Goal: Task Accomplishment & Management: Manage account settings

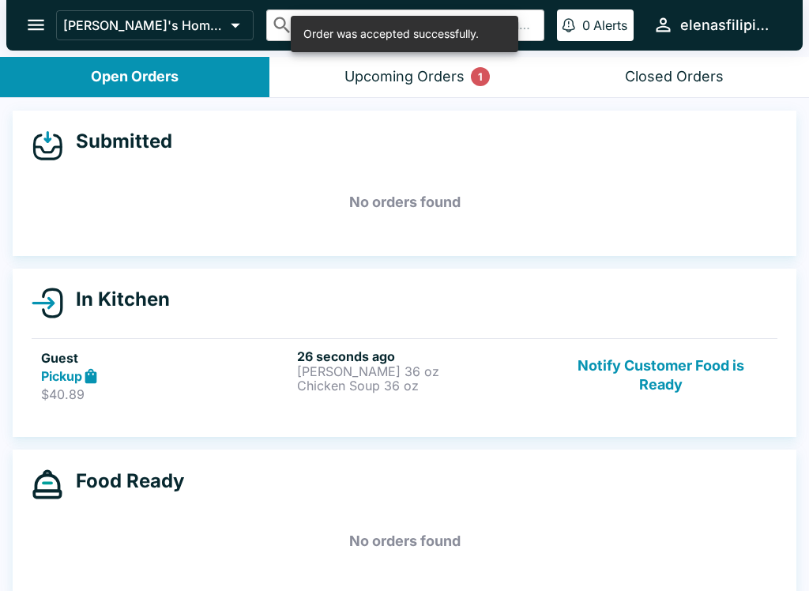
click at [336, 383] on p "Chicken Soup 36 oz" at bounding box center [422, 386] width 250 height 14
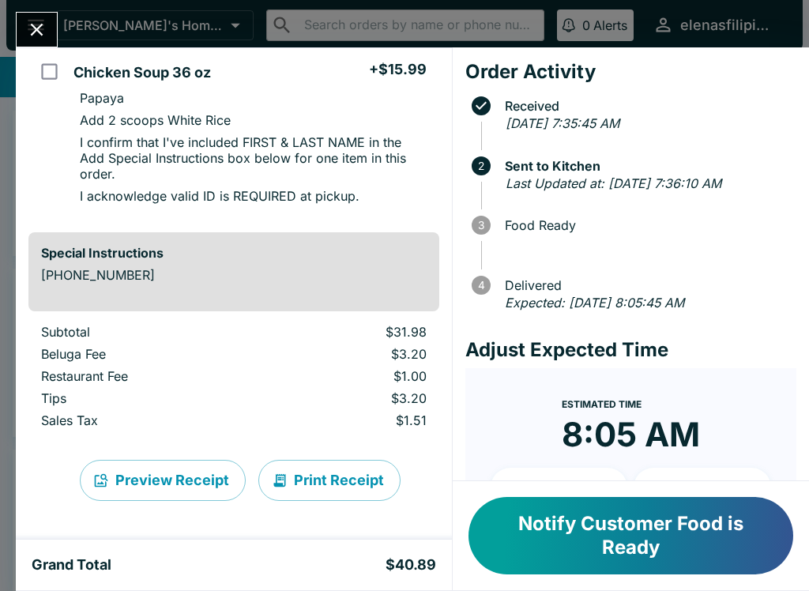
scroll to position [301, 0]
click at [579, 533] on button "Notify Customer Food is Ready" at bounding box center [631, 535] width 325 height 77
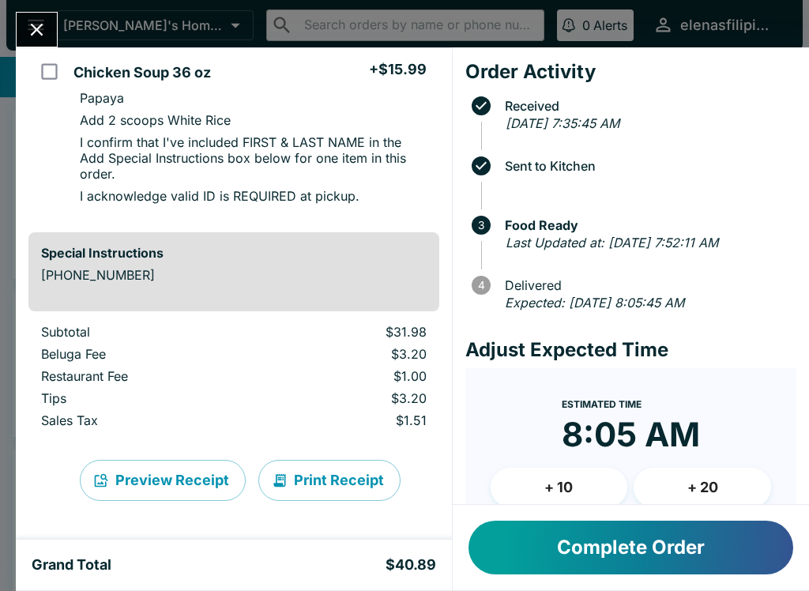
click at [37, 28] on icon "Close" at bounding box center [37, 30] width 13 height 13
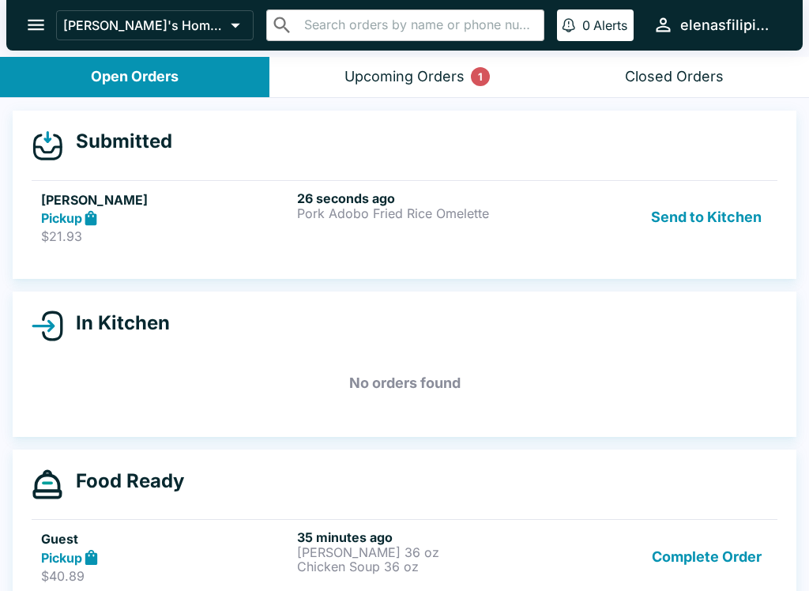
click at [160, 218] on div "Pickup" at bounding box center [166, 218] width 250 height 18
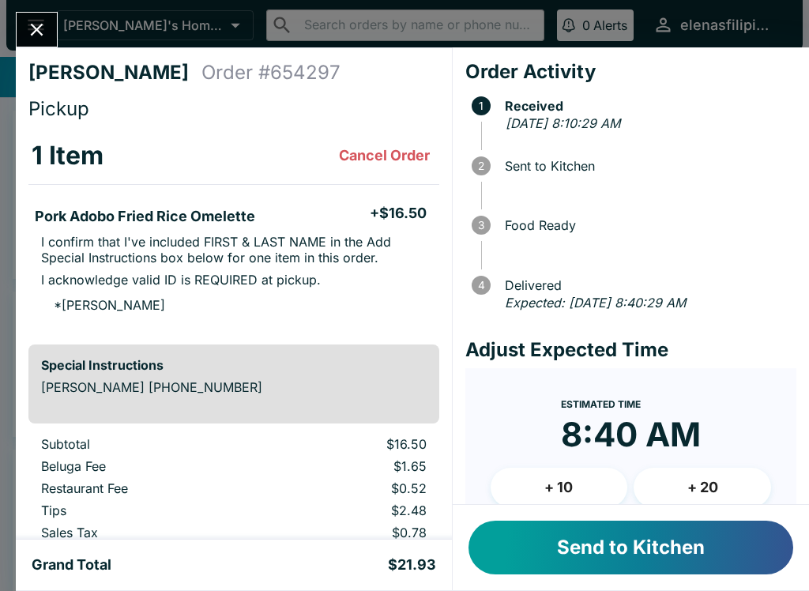
click at [629, 523] on button "Send to Kitchen" at bounding box center [631, 548] width 325 height 54
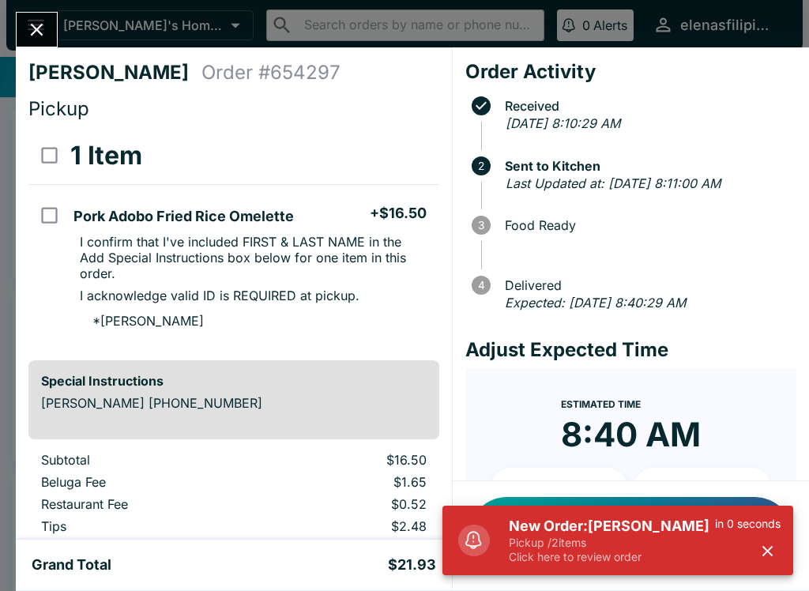
click at [757, 549] on button "button" at bounding box center [768, 551] width 26 height 26
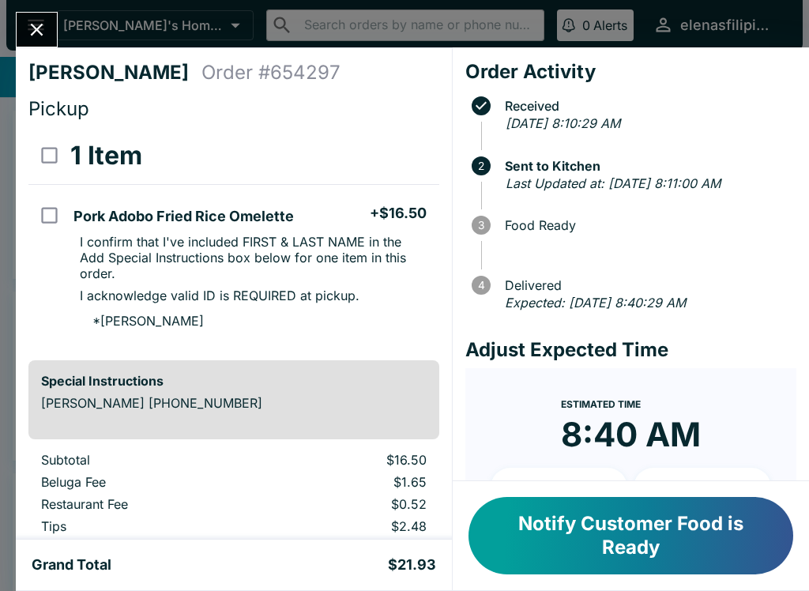
click at [28, 24] on icon "Close" at bounding box center [36, 29] width 21 height 21
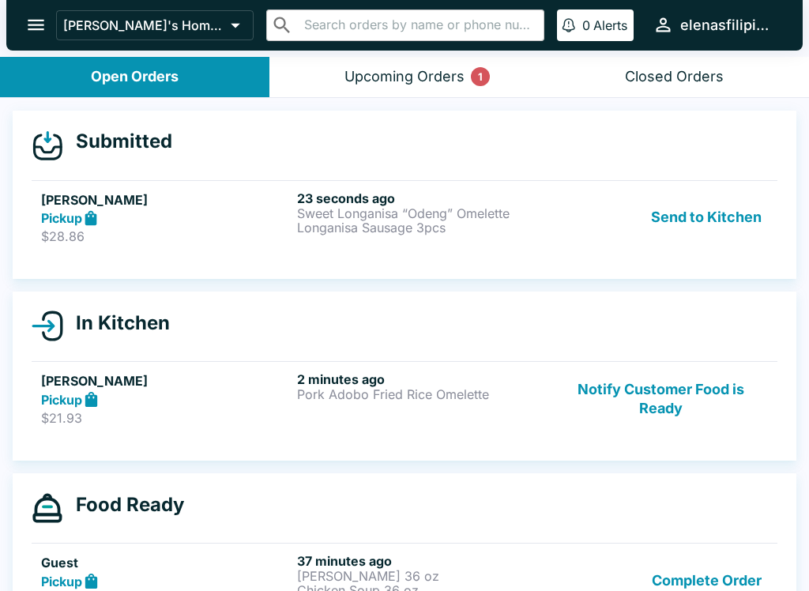
click at [598, 238] on div "Send to Kitchen" at bounding box center [661, 218] width 214 height 55
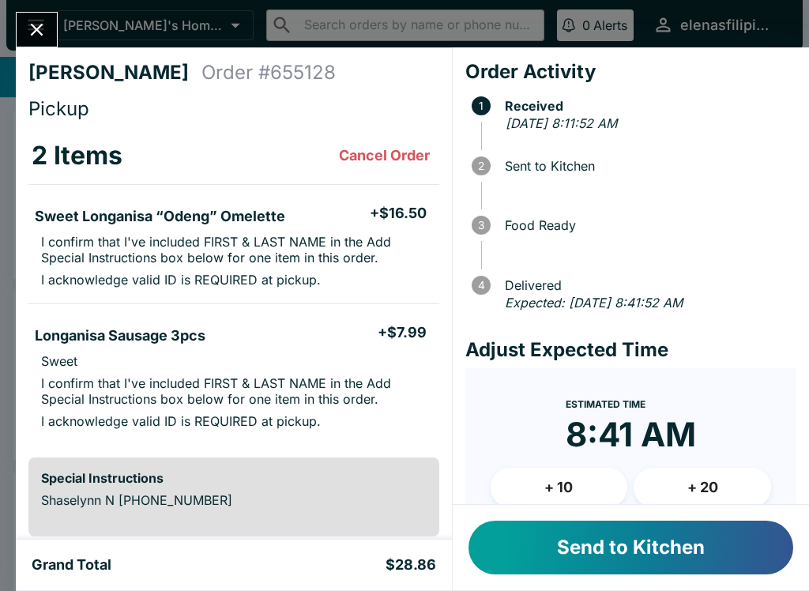
click at [670, 209] on span "3 Food Ready" at bounding box center [634, 225] width 325 height 32
click at [631, 549] on button "Send to Kitchen" at bounding box center [631, 548] width 325 height 54
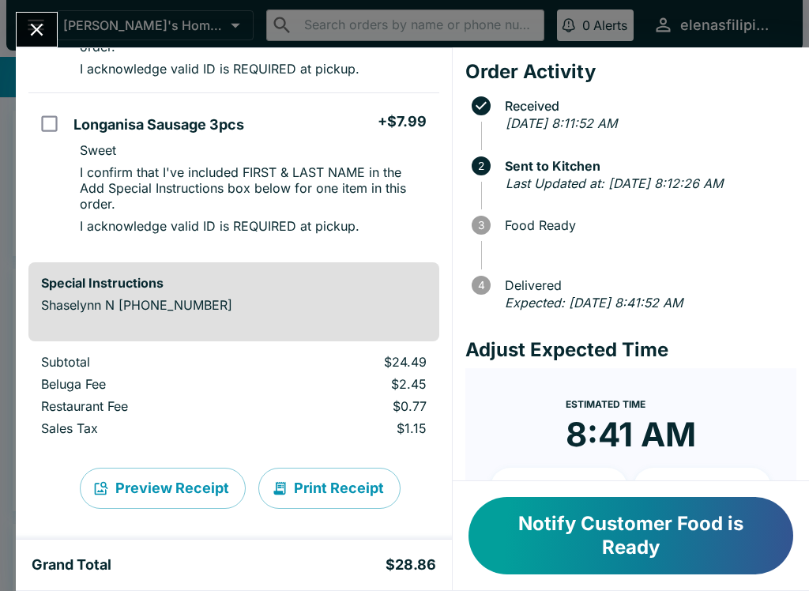
scroll to position [232, 0]
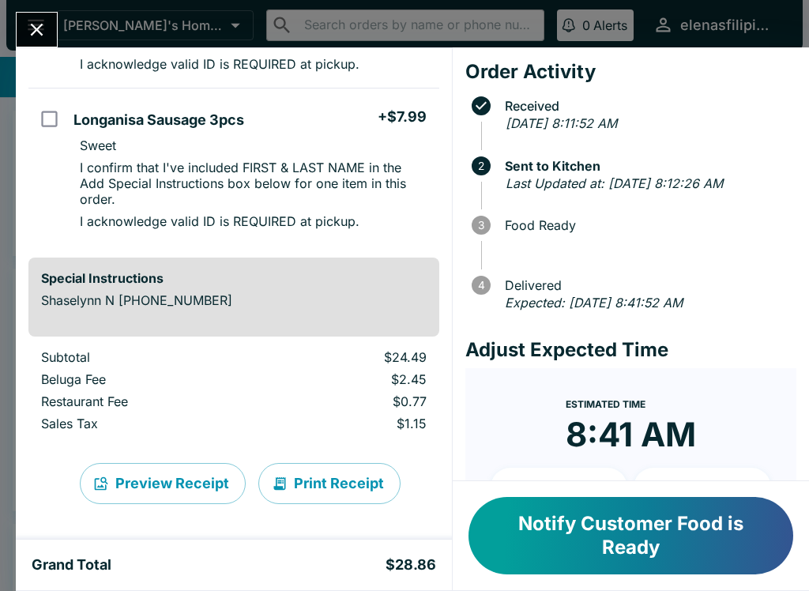
click at [27, 26] on icon "Close" at bounding box center [36, 29] width 21 height 21
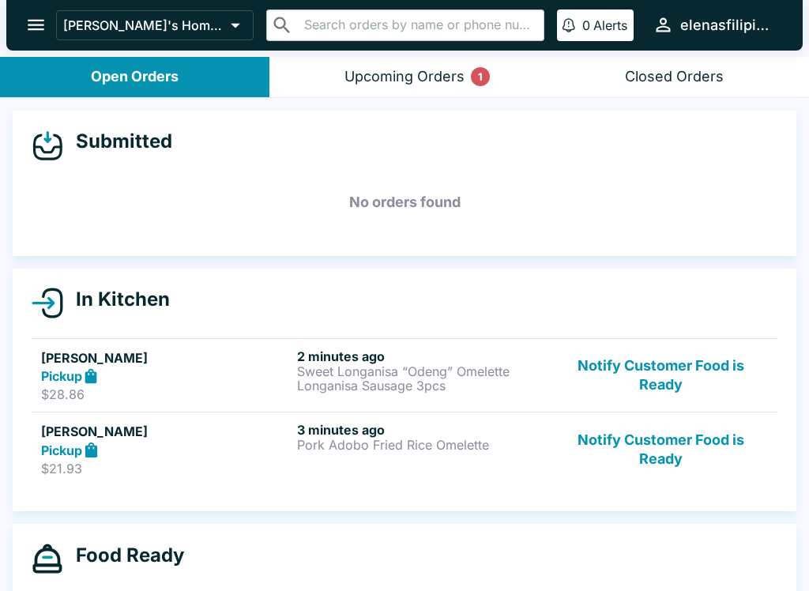
click at [236, 466] on p "$21.93" at bounding box center [166, 469] width 250 height 16
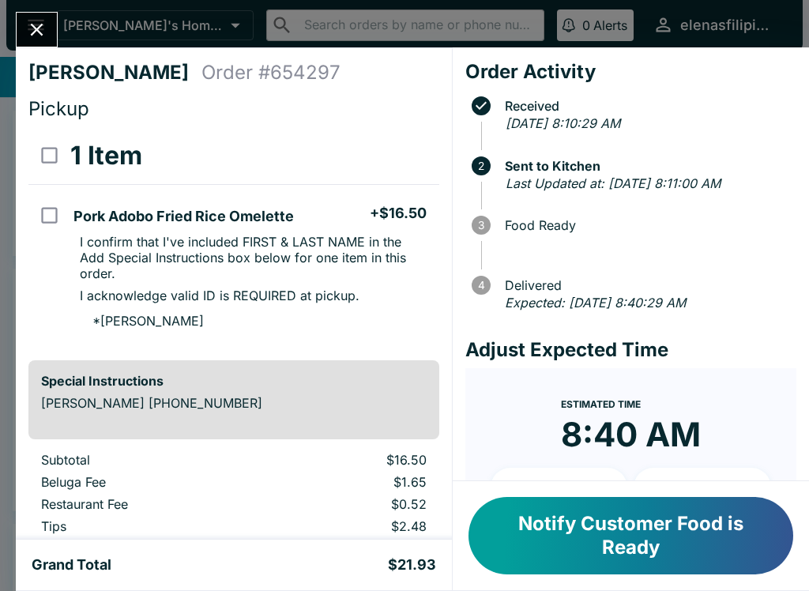
click at [41, 25] on icon "Close" at bounding box center [37, 30] width 13 height 13
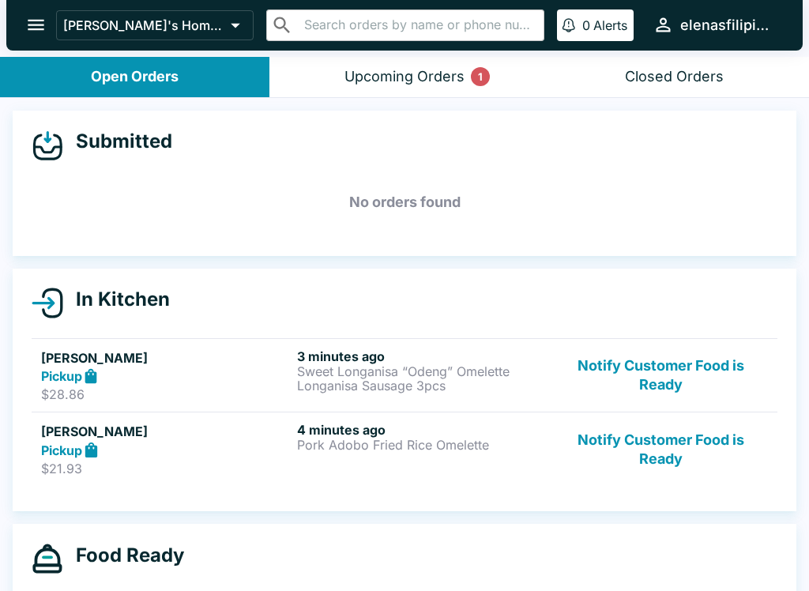
click at [178, 444] on div "Pickup" at bounding box center [166, 450] width 250 height 18
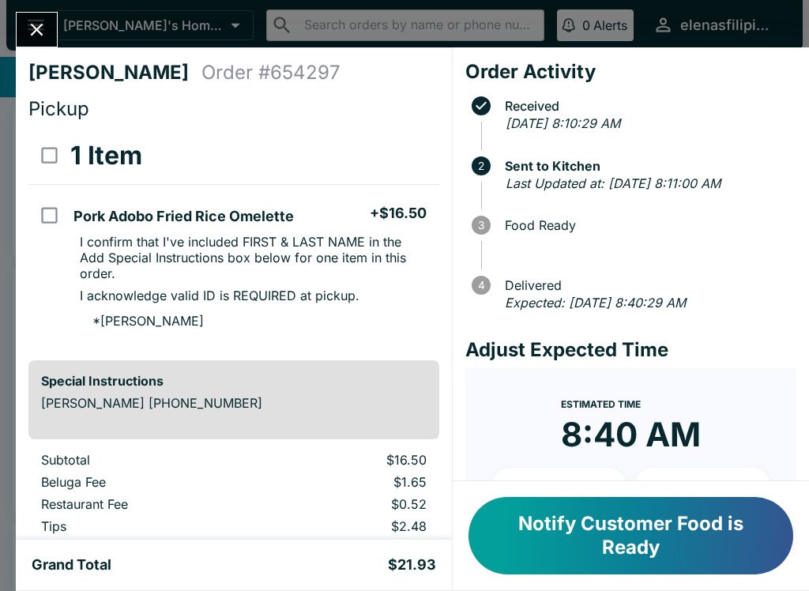
scroll to position [-2, 0]
click at [36, 17] on button "Close" at bounding box center [37, 30] width 40 height 34
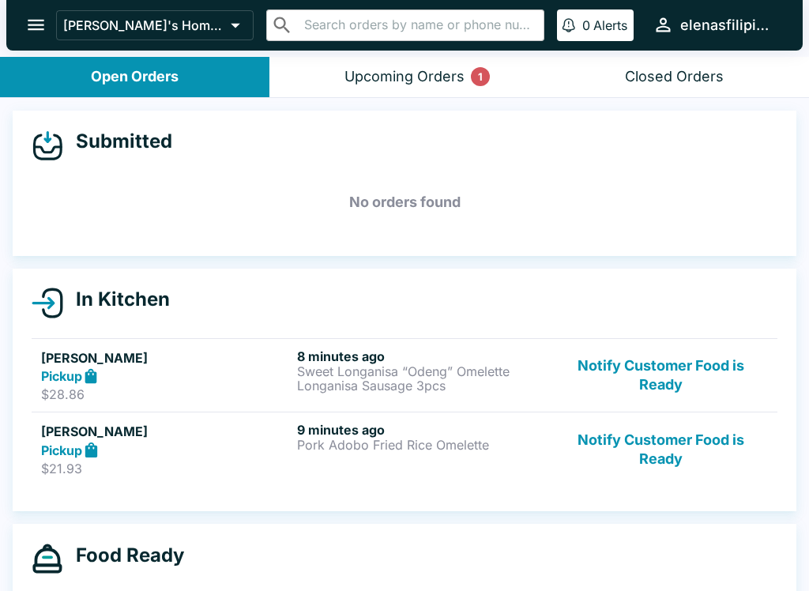
click at [66, 390] on p "$28.86" at bounding box center [166, 395] width 250 height 16
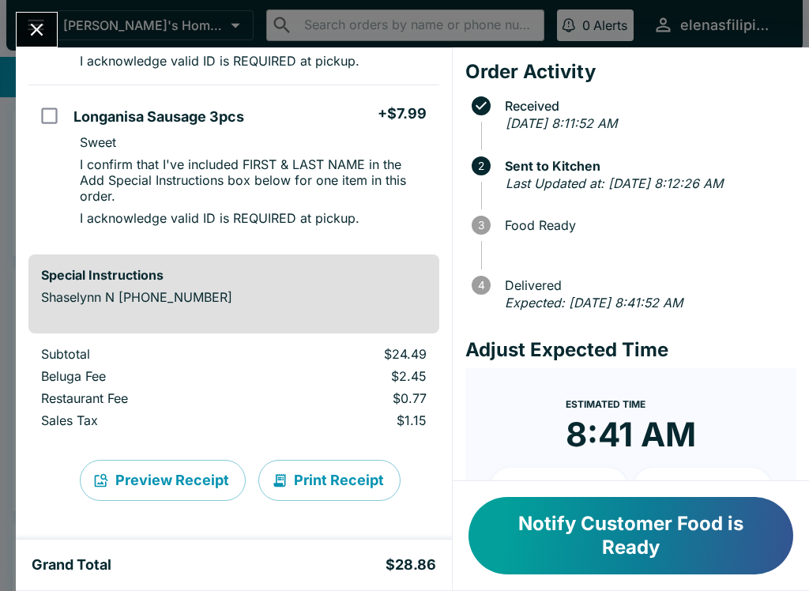
scroll to position [235, 0]
click at [42, 16] on button "Close" at bounding box center [37, 30] width 40 height 34
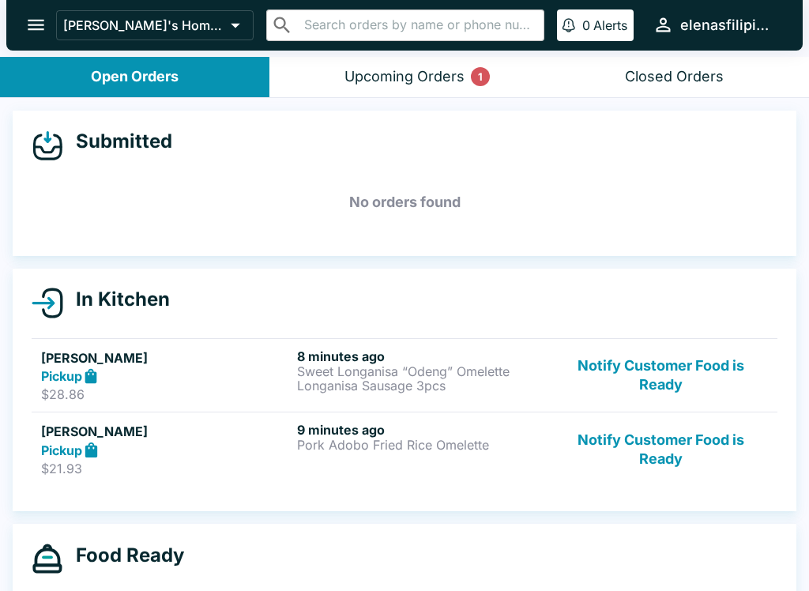
click at [28, 23] on icon "open drawer" at bounding box center [35, 24] width 21 height 21
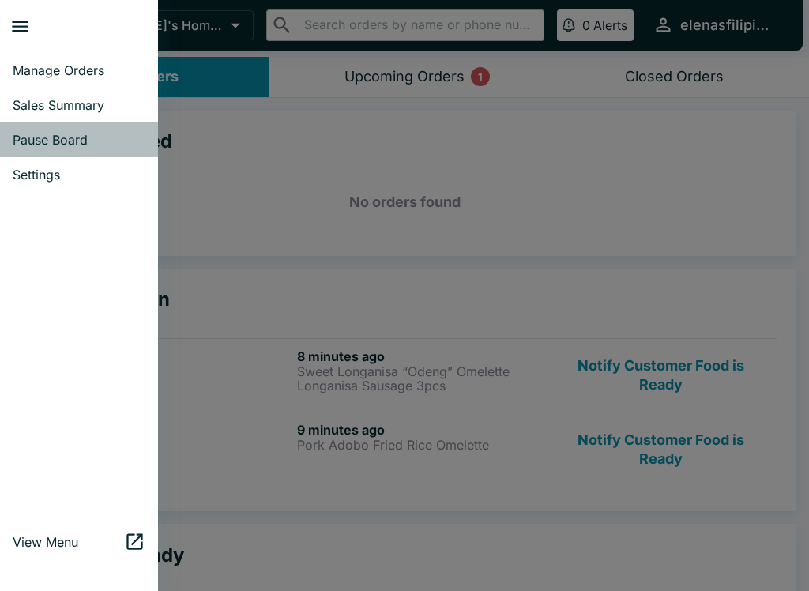
click at [18, 142] on span "Pause Board" at bounding box center [79, 140] width 133 height 16
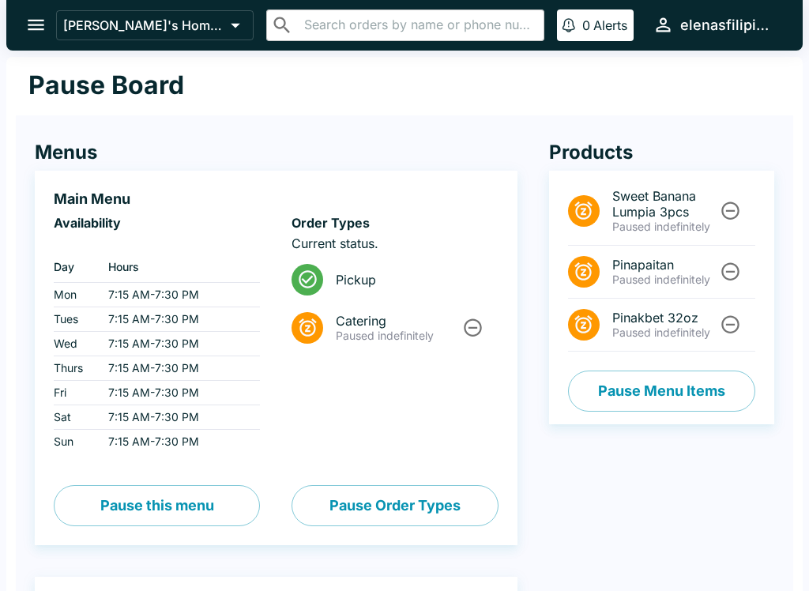
click at [23, 25] on button "open drawer" at bounding box center [36, 25] width 40 height 40
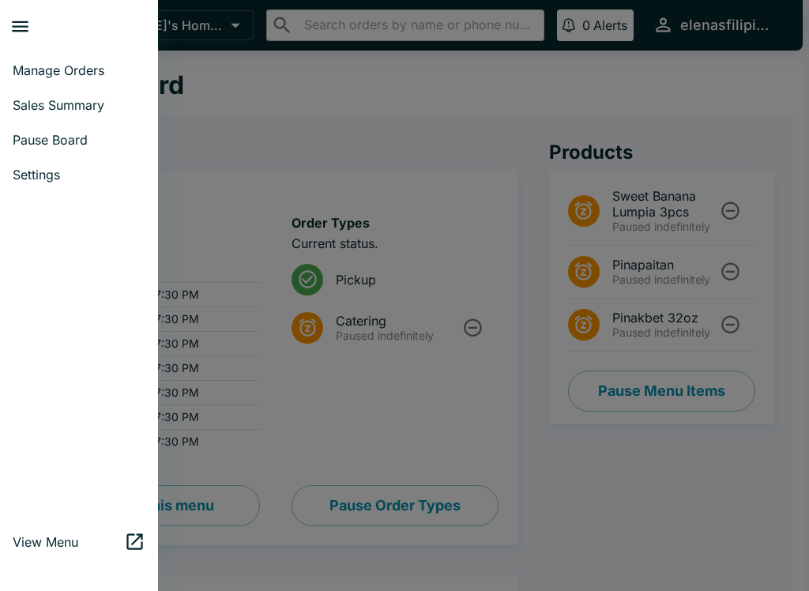
click at [215, 151] on div at bounding box center [404, 295] width 809 height 591
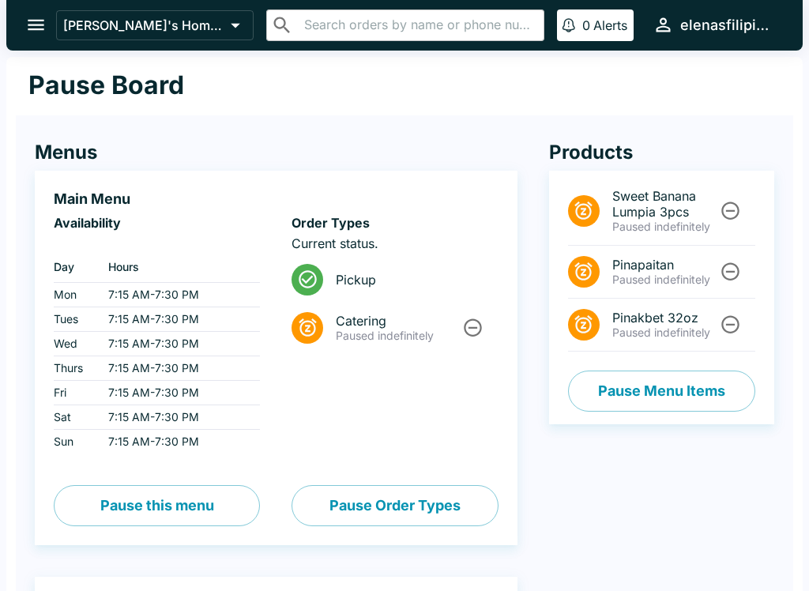
click at [34, 19] on icon "open drawer" at bounding box center [35, 24] width 21 height 21
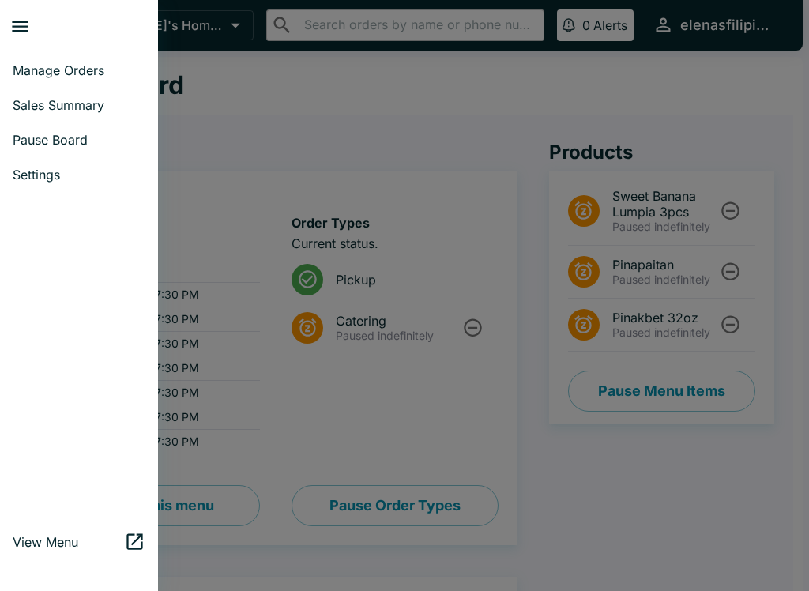
click at [58, 72] on span "Manage Orders" at bounding box center [79, 70] width 133 height 16
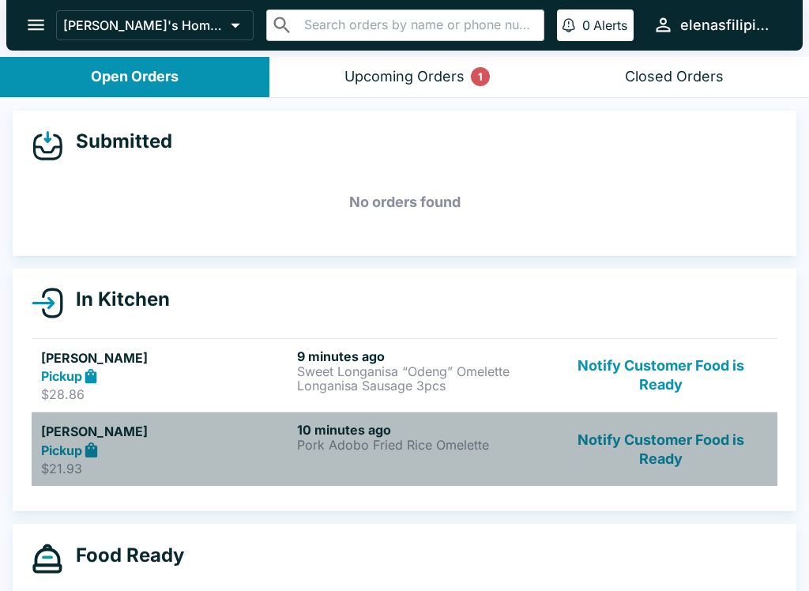
click at [475, 455] on div "10 minutes ago Pork Adobo Fried Rice Omelette" at bounding box center [422, 449] width 250 height 55
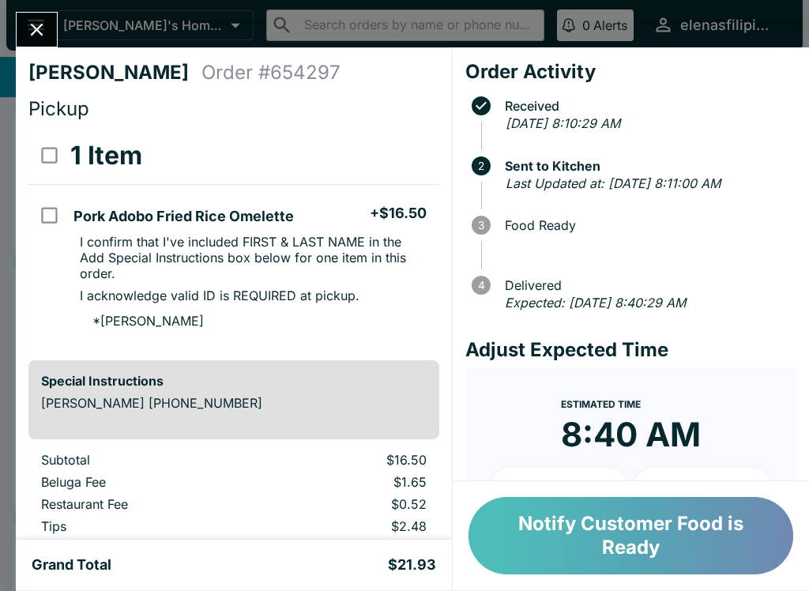
click at [535, 534] on button "Notify Customer Food is Ready" at bounding box center [631, 535] width 325 height 77
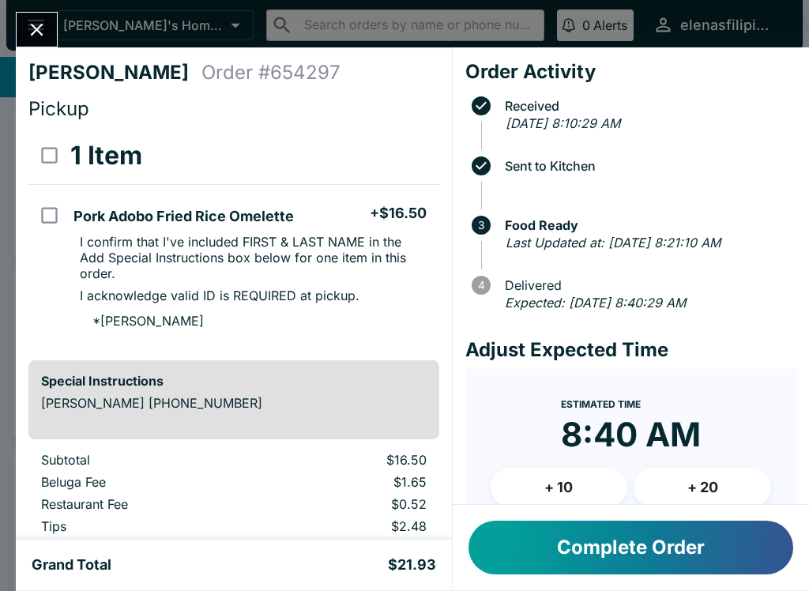
click at [23, 21] on button "Close" at bounding box center [37, 30] width 40 height 34
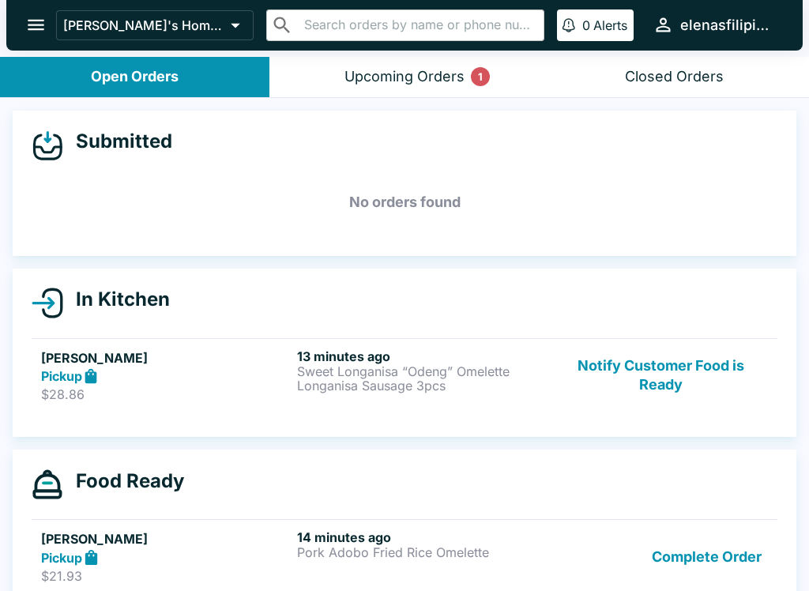
click at [628, 372] on button "Notify Customer Food is Ready" at bounding box center [661, 376] width 214 height 55
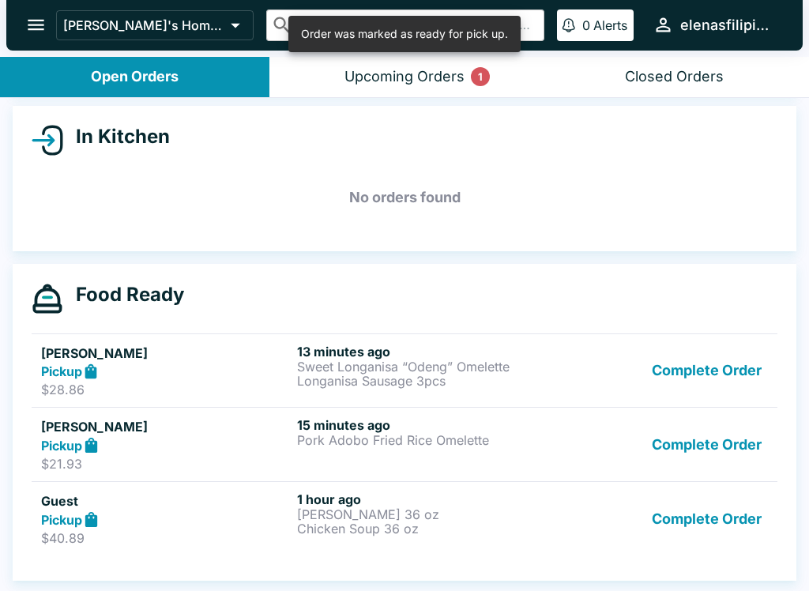
scroll to position [163, 0]
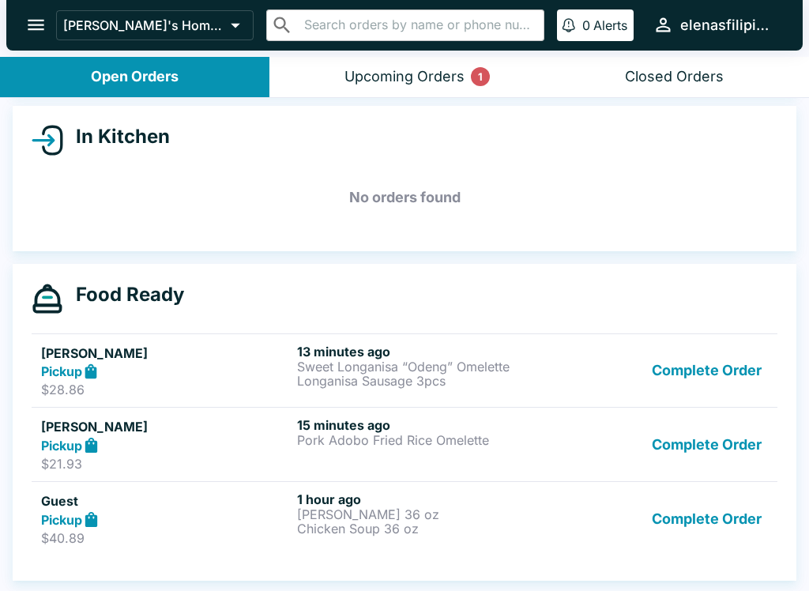
click at [111, 534] on p "$40.89" at bounding box center [166, 538] width 250 height 16
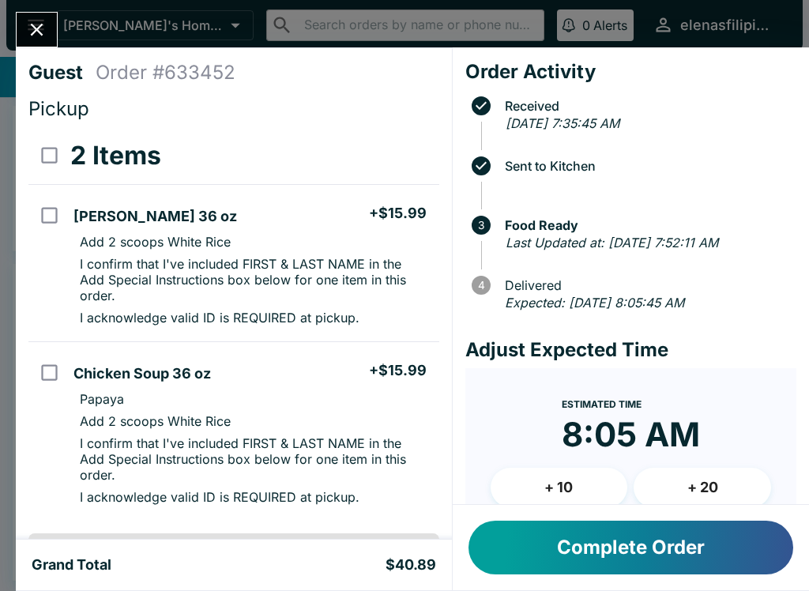
scroll to position [-1, 0]
click at [32, 22] on icon "Close" at bounding box center [36, 29] width 21 height 21
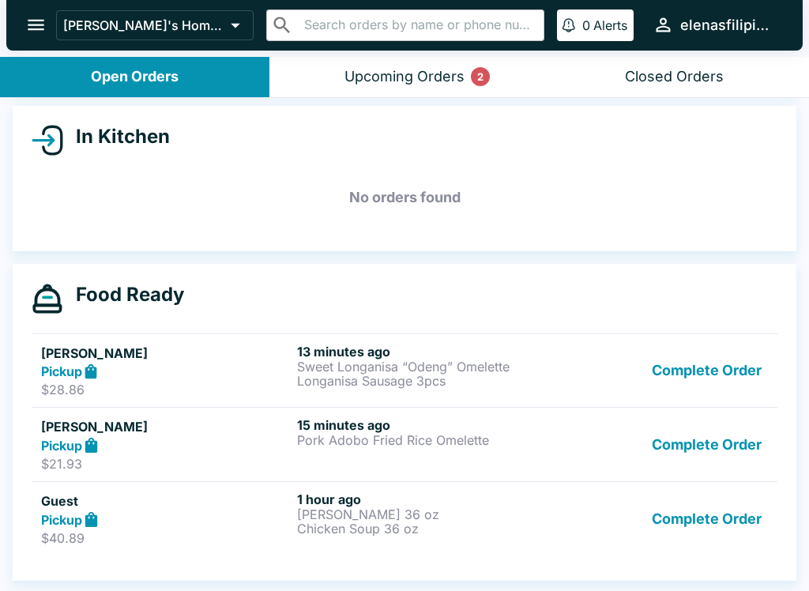
click at [410, 63] on button "Upcoming Orders 2" at bounding box center [405, 77] width 270 height 40
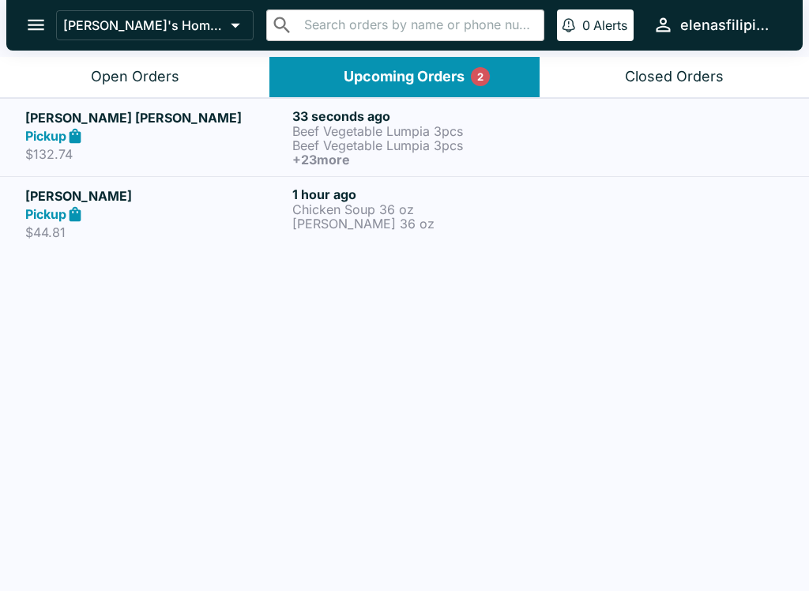
click at [87, 119] on h5 "[PERSON_NAME] [PERSON_NAME]" at bounding box center [155, 117] width 261 height 19
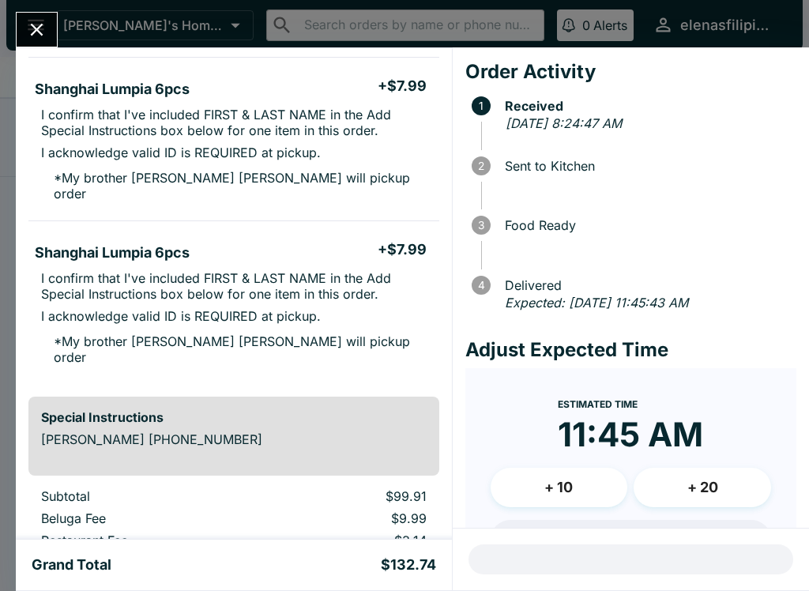
scroll to position [2597, 0]
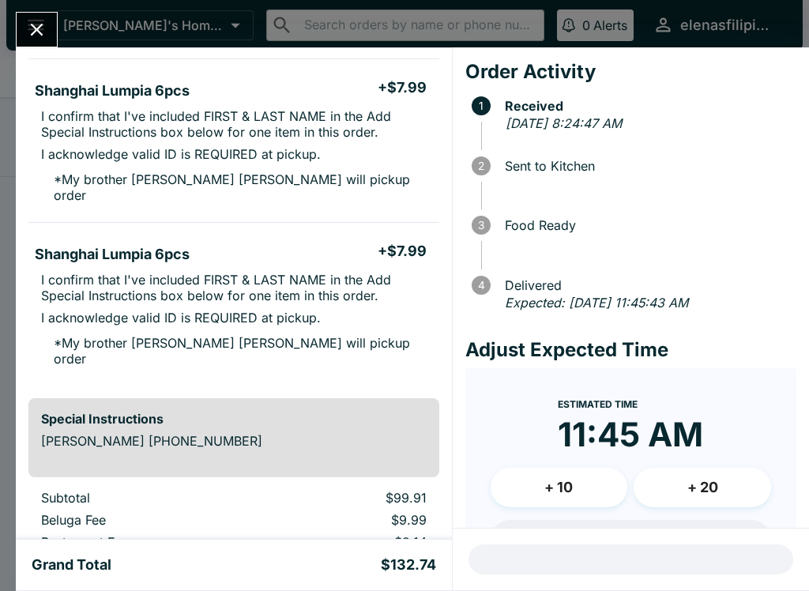
click at [26, 24] on icon "Close" at bounding box center [36, 29] width 21 height 21
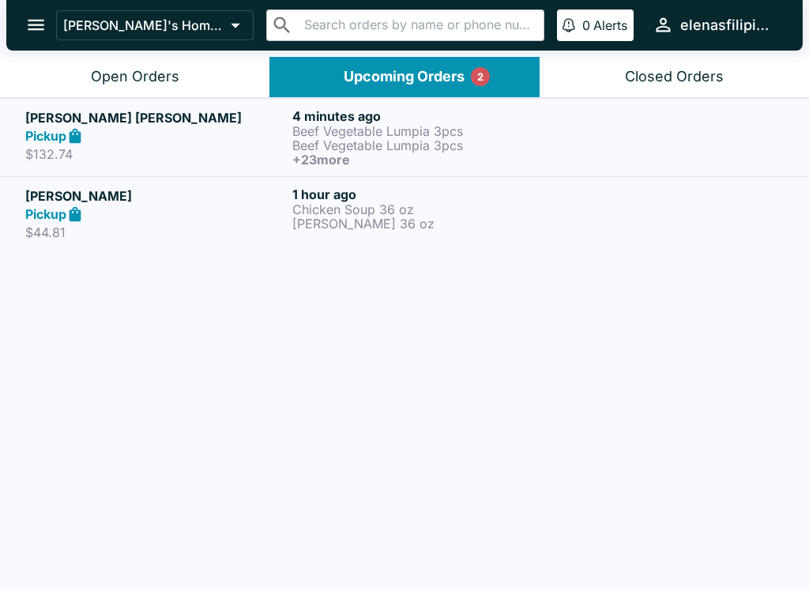
click at [126, 77] on div "Open Orders" at bounding box center [135, 77] width 89 height 18
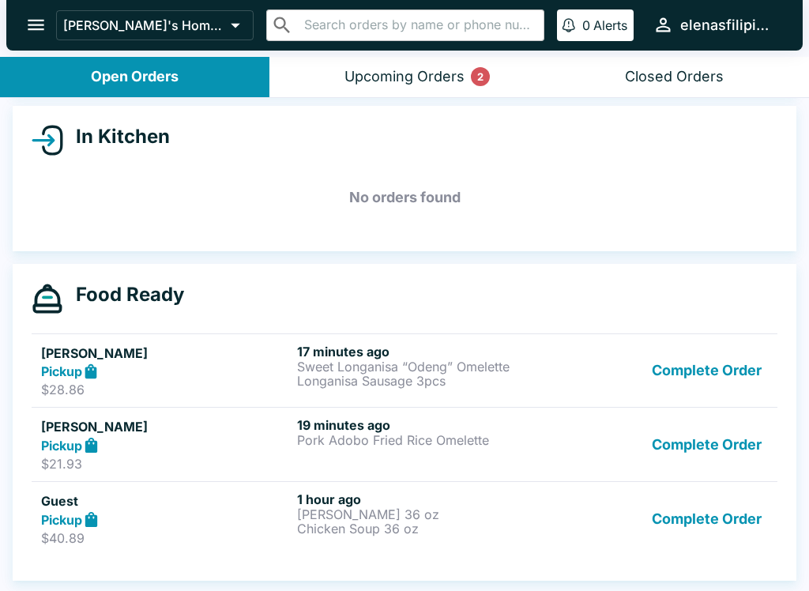
scroll to position [163, 0]
click at [446, 81] on div "Upcoming Orders 2" at bounding box center [405, 77] width 120 height 18
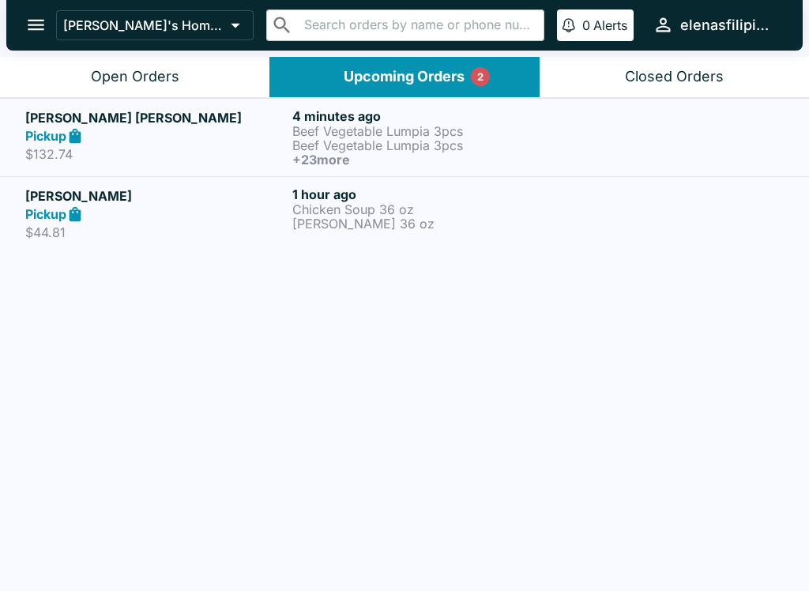
click at [87, 138] on div "Pickup" at bounding box center [155, 136] width 261 height 18
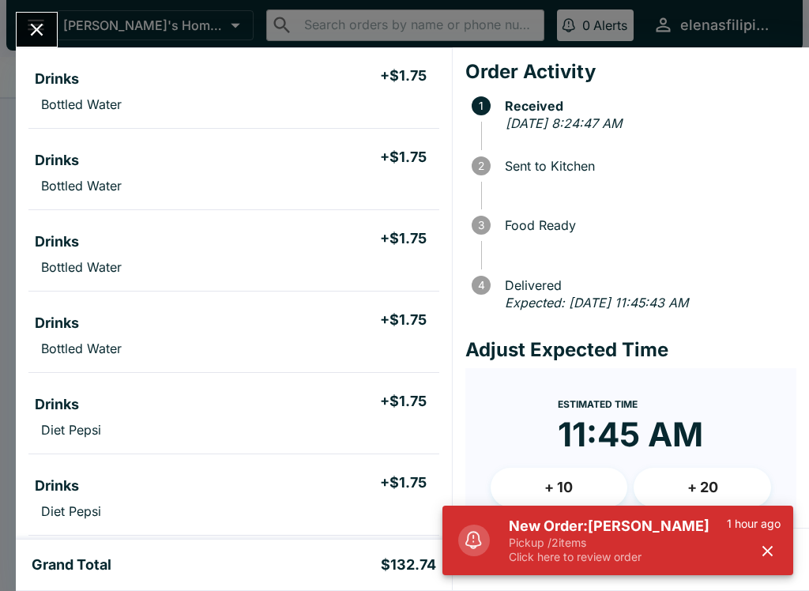
scroll to position [1469, 0]
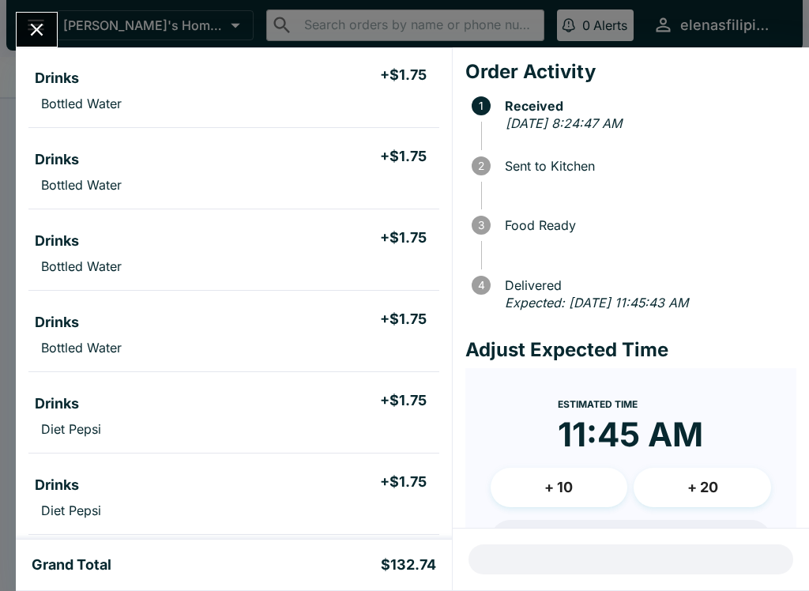
click at [21, 24] on button "Close" at bounding box center [37, 30] width 40 height 34
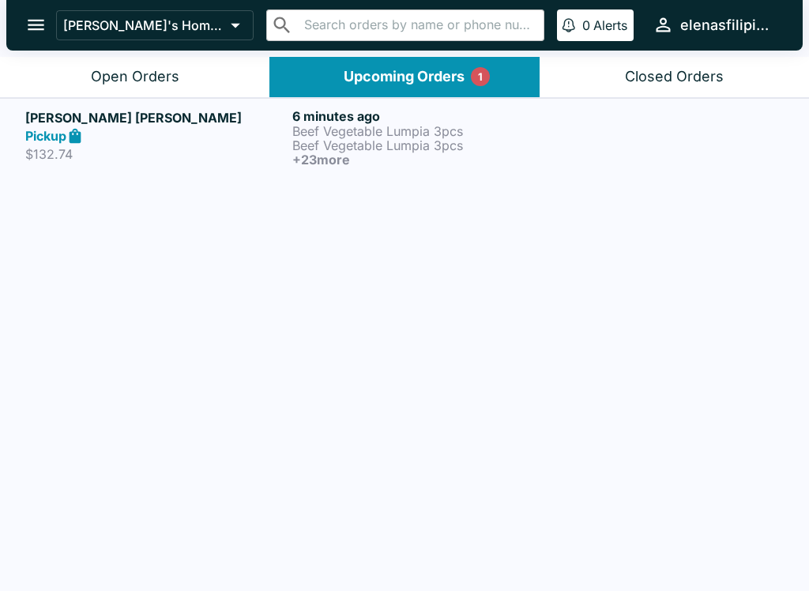
click at [74, 77] on button "Open Orders" at bounding box center [135, 77] width 270 height 40
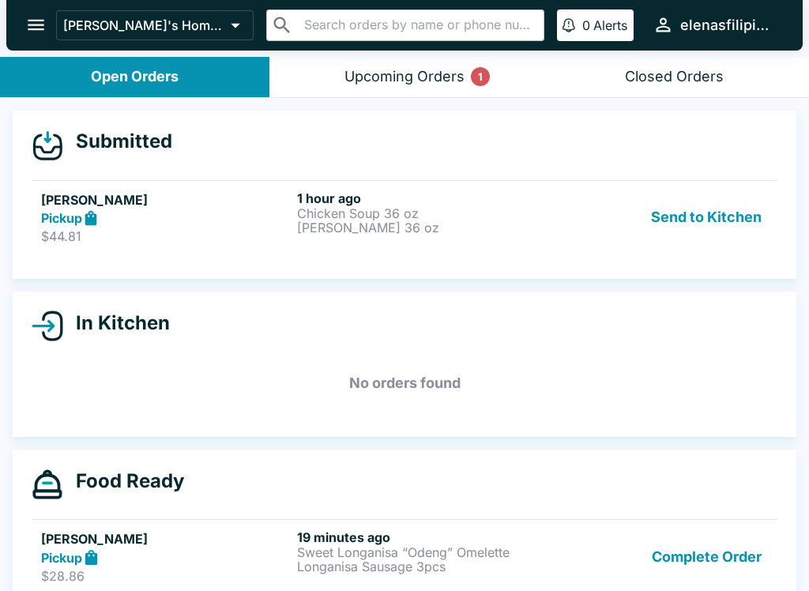
click at [444, 224] on p "[PERSON_NAME] 36 oz" at bounding box center [422, 228] width 250 height 14
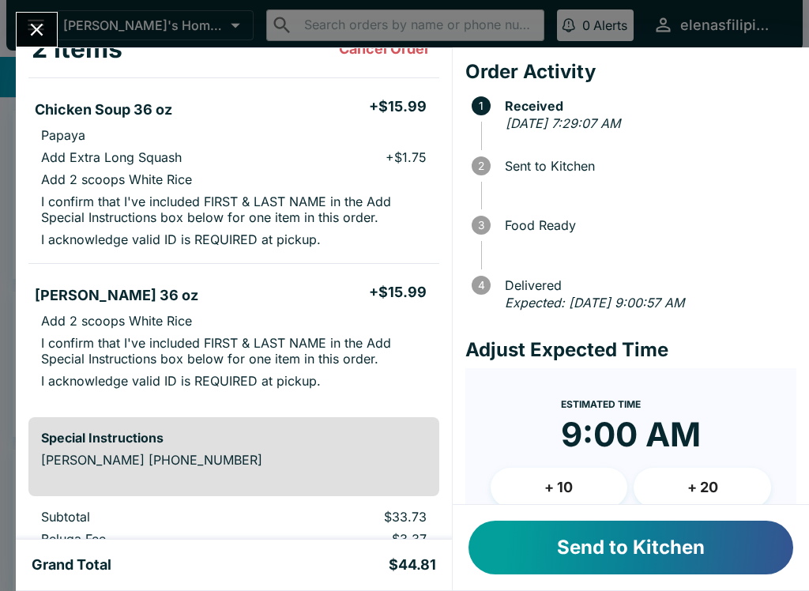
scroll to position [108, 0]
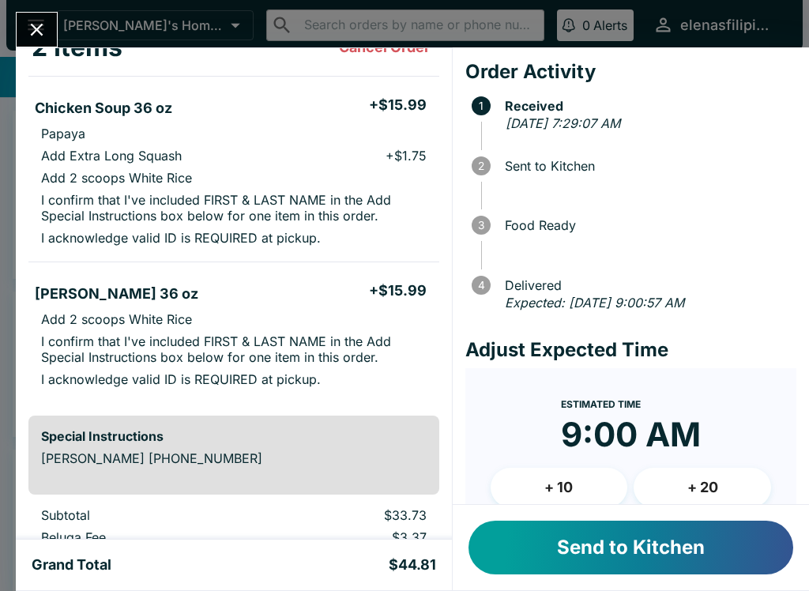
click at [549, 550] on button "Send to Kitchen" at bounding box center [631, 548] width 325 height 54
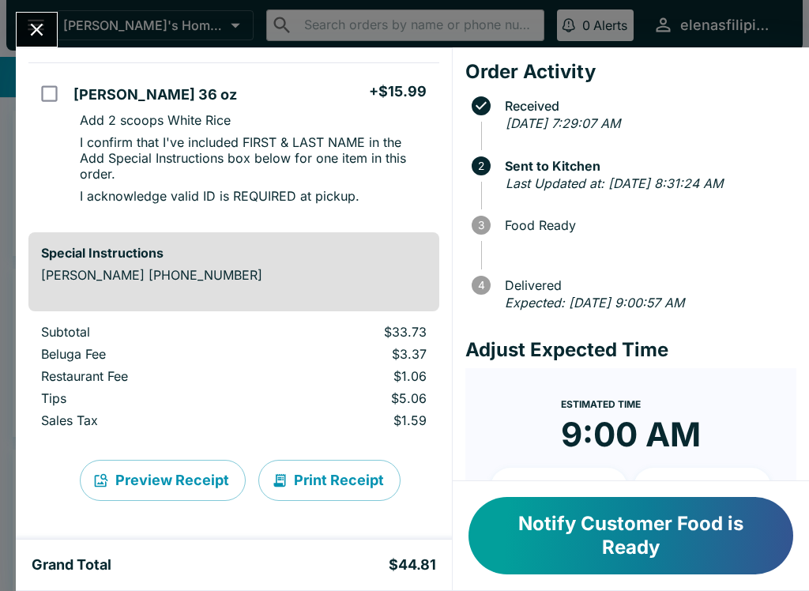
scroll to position [323, 0]
click at [24, 25] on button "Close" at bounding box center [37, 30] width 40 height 34
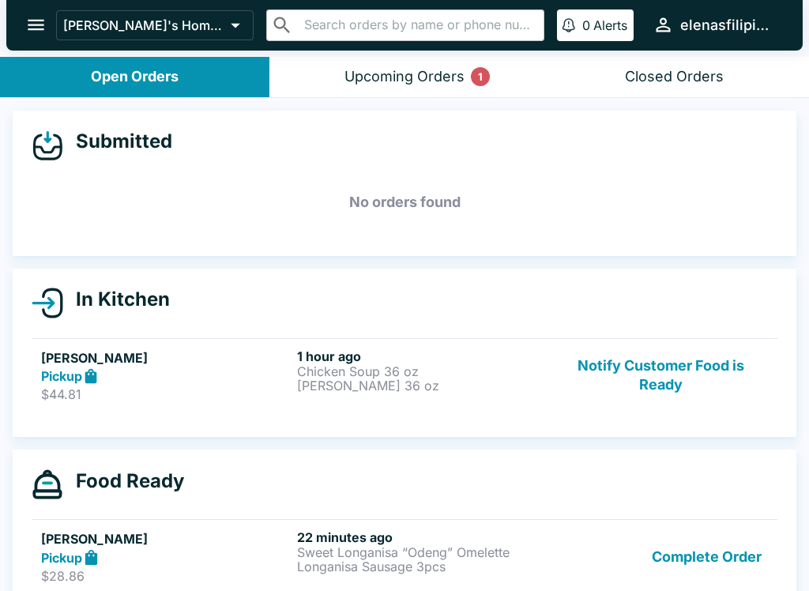
click at [350, 70] on div "Upcoming Orders 1" at bounding box center [405, 77] width 120 height 18
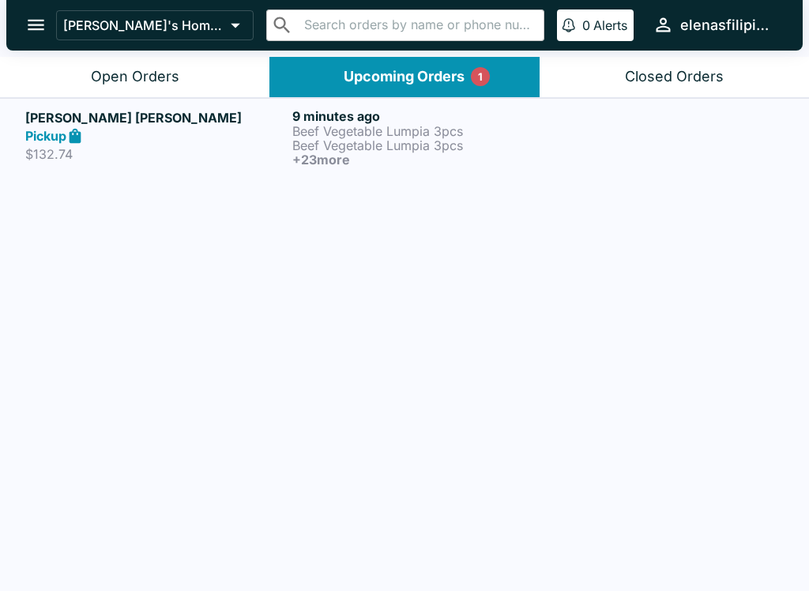
click at [112, 131] on div "Pickup" at bounding box center [155, 136] width 261 height 18
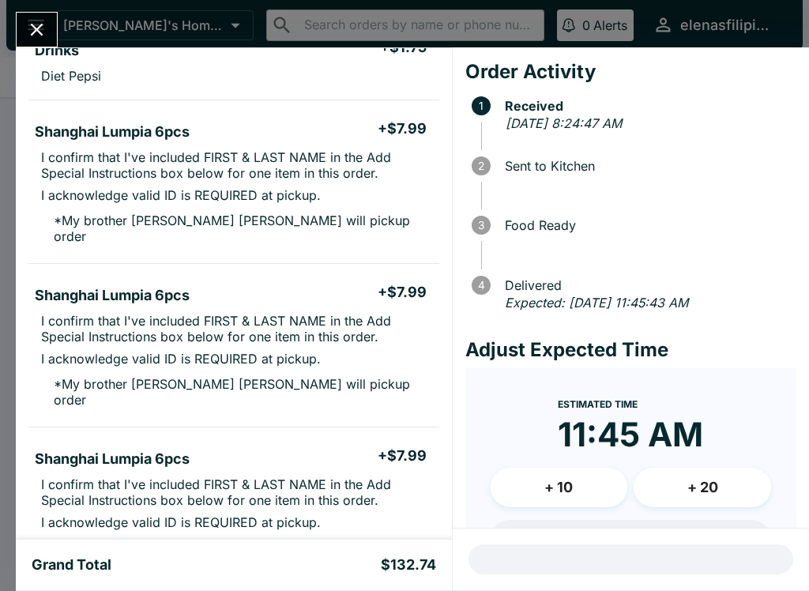
scroll to position [2399, 0]
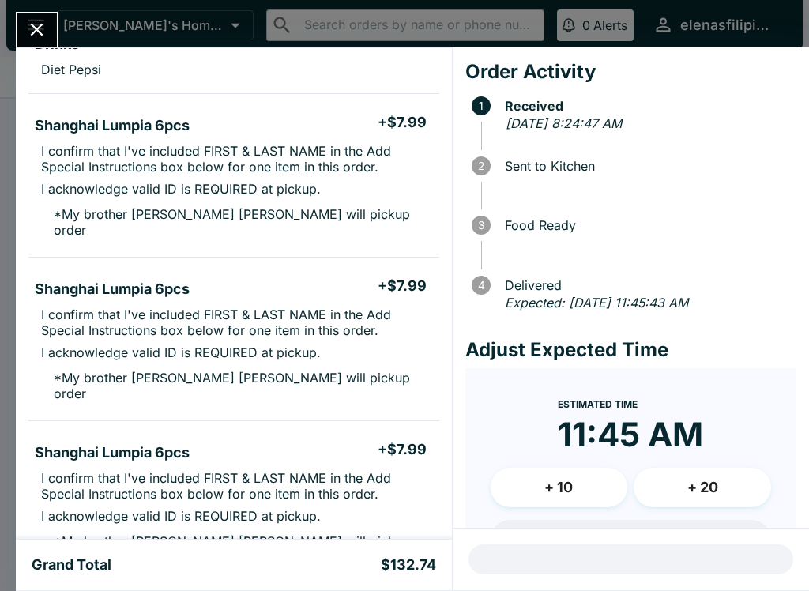
click at [55, 470] on p "I confirm that I've included FIRST & LAST NAME in the Add Special Instructions …" at bounding box center [234, 486] width 386 height 32
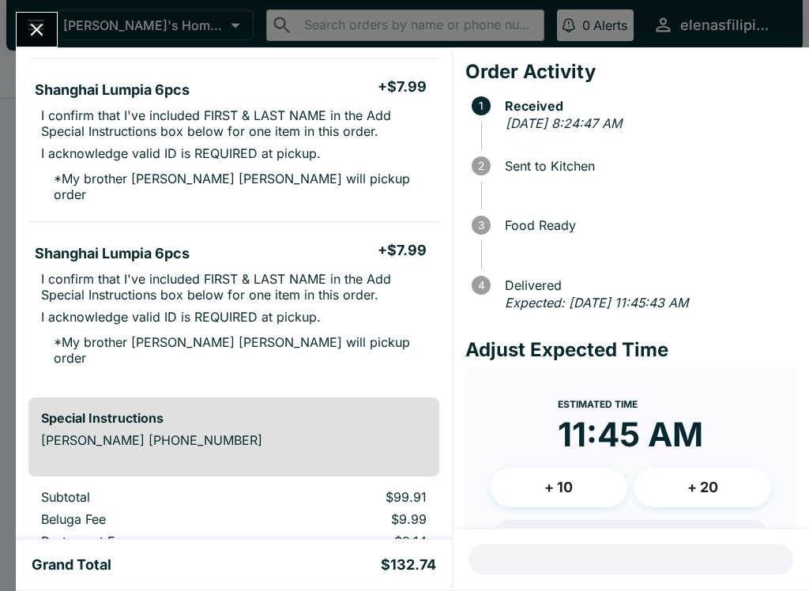
scroll to position [2597, 0]
click at [36, 9] on div "[PERSON_NAME] [PERSON_NAME] Order # 662875 Pickup 25 Items Cancel Order Beef Ve…" at bounding box center [404, 295] width 809 height 591
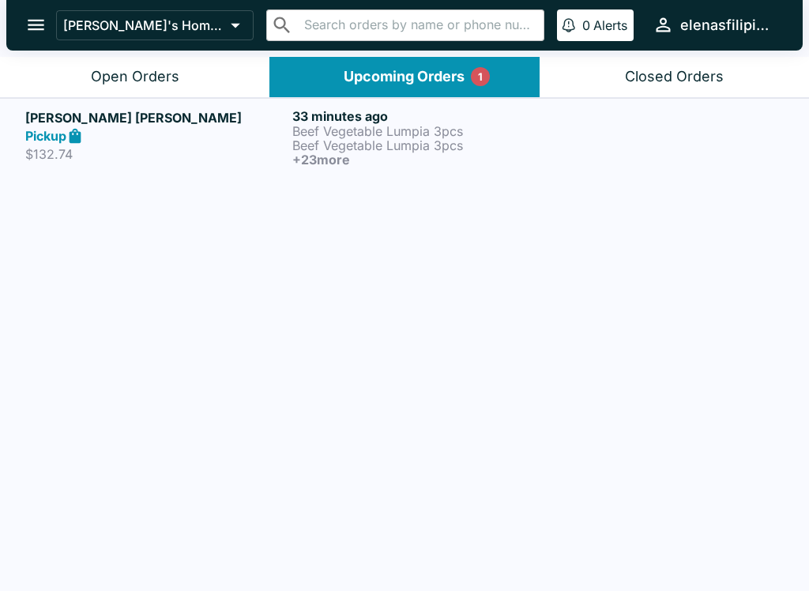
click at [19, 17] on button "open drawer" at bounding box center [36, 25] width 40 height 40
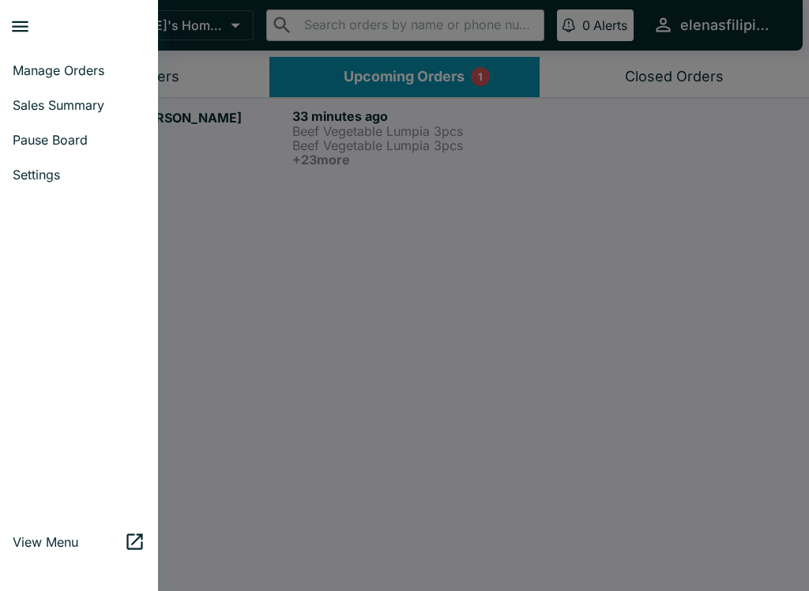
click at [19, 73] on span "Manage Orders" at bounding box center [79, 70] width 133 height 16
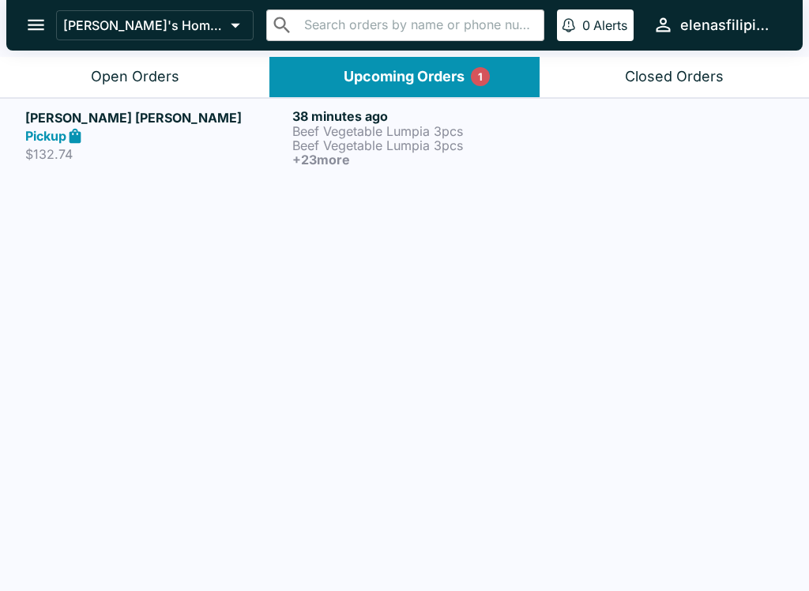
click at [111, 77] on div "Open Orders" at bounding box center [135, 77] width 89 height 18
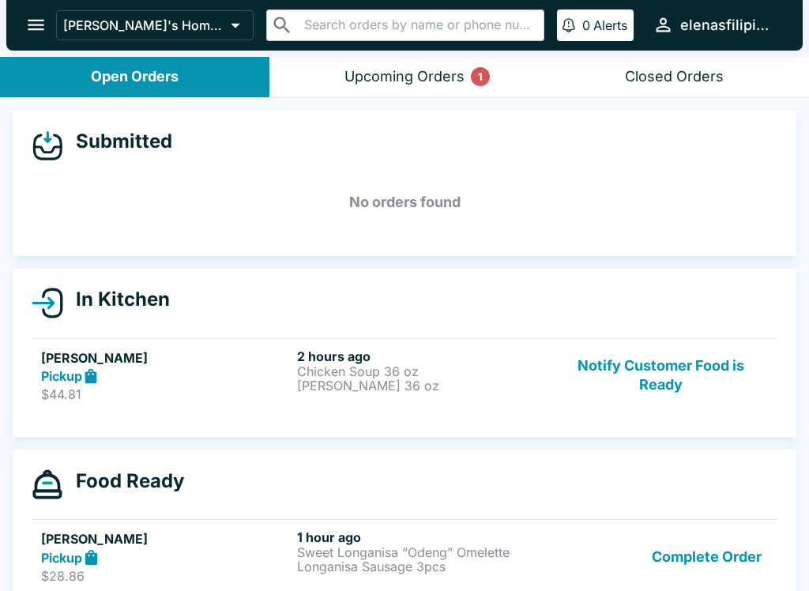
click at [647, 373] on button "Notify Customer Food is Ready" at bounding box center [661, 376] width 214 height 55
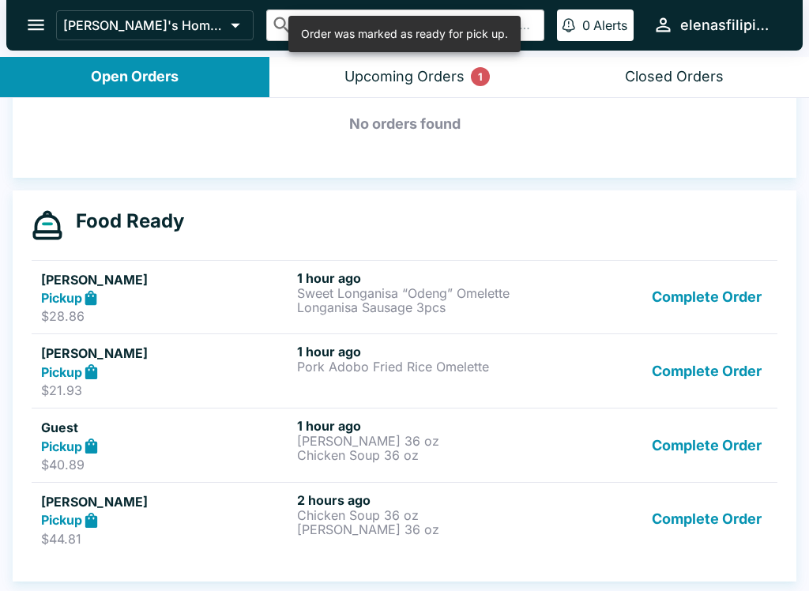
scroll to position [236, 0]
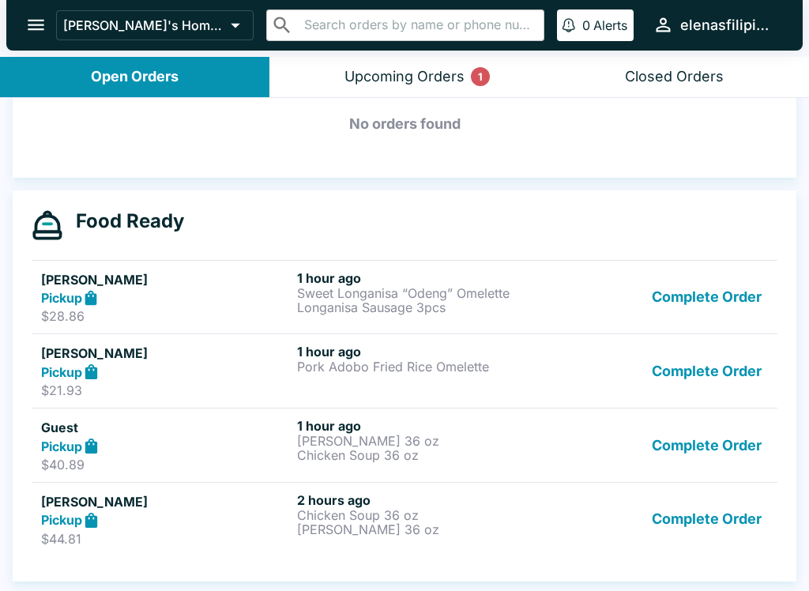
click at [712, 298] on button "Complete Order" at bounding box center [707, 297] width 123 height 55
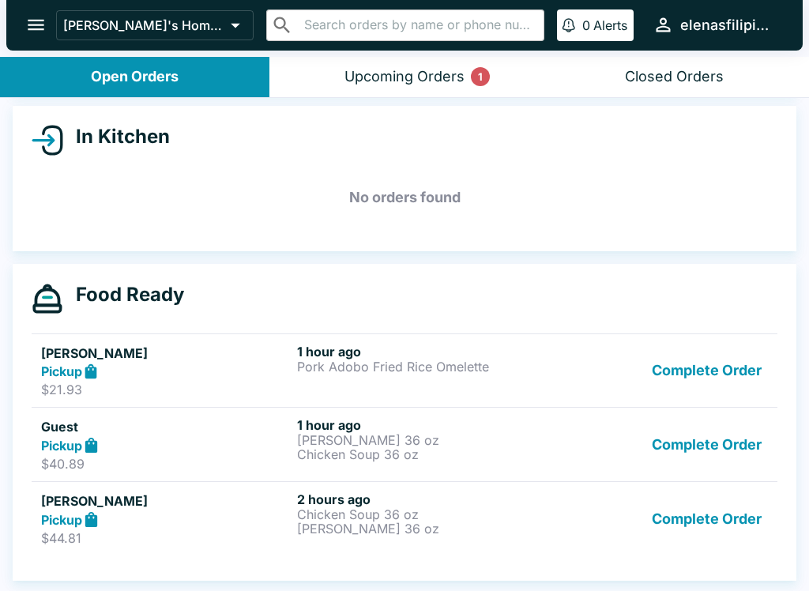
scroll to position [163, 0]
click at [677, 372] on button "Complete Order" at bounding box center [707, 371] width 123 height 55
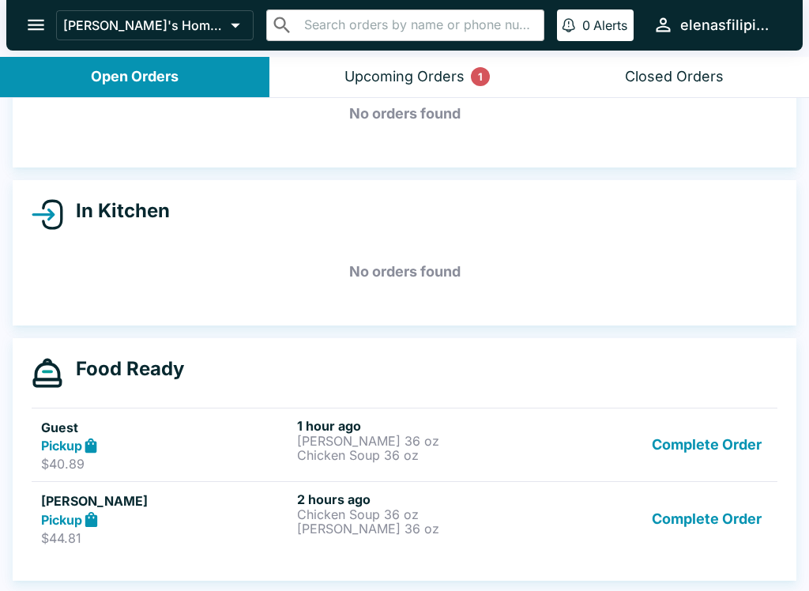
scroll to position [89, 0]
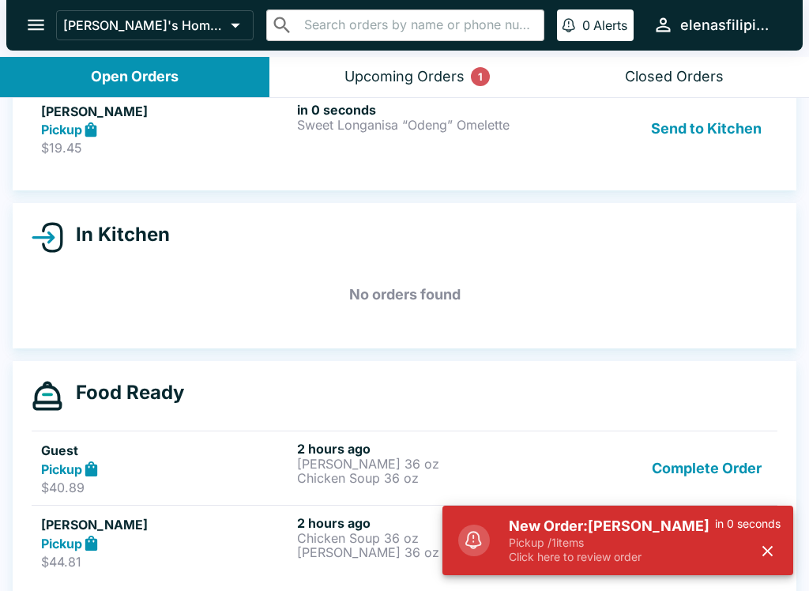
click at [624, 550] on p "Click here to review order" at bounding box center [612, 557] width 206 height 14
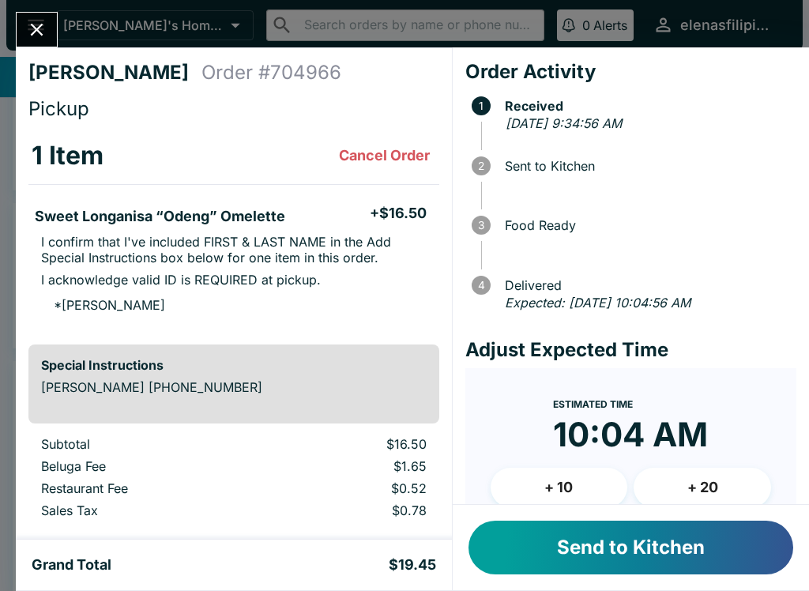
click at [594, 545] on button "Send to Kitchen" at bounding box center [631, 548] width 325 height 54
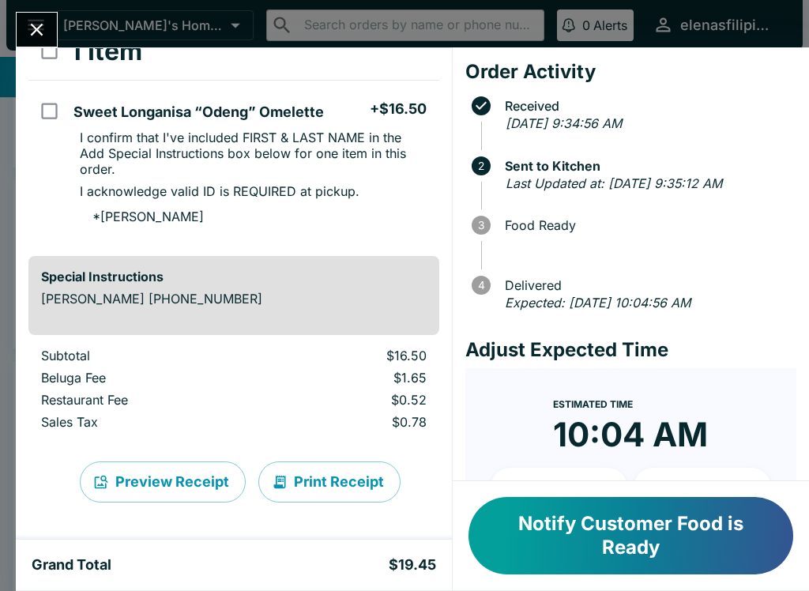
scroll to position [105, 0]
click at [585, 541] on button "Notify Customer Food is Ready" at bounding box center [631, 535] width 325 height 77
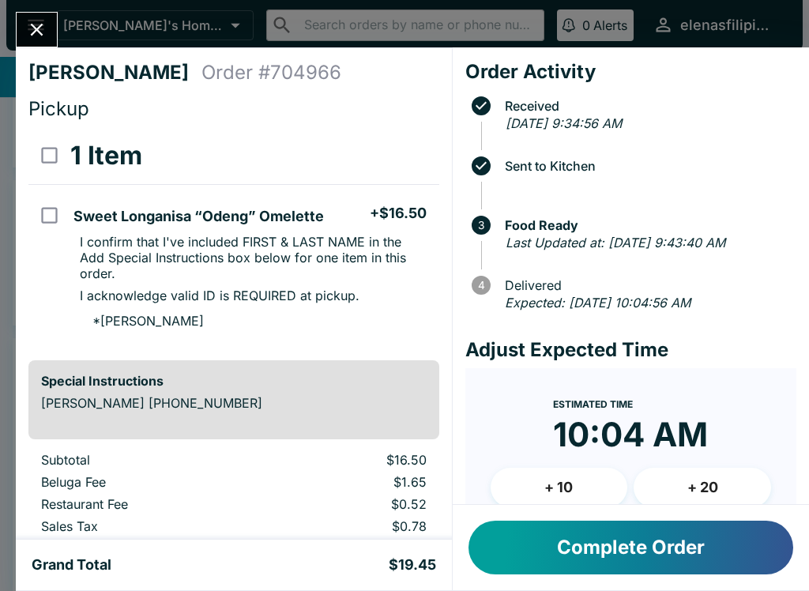
scroll to position [0, 0]
click at [47, 16] on button "Close" at bounding box center [37, 30] width 40 height 34
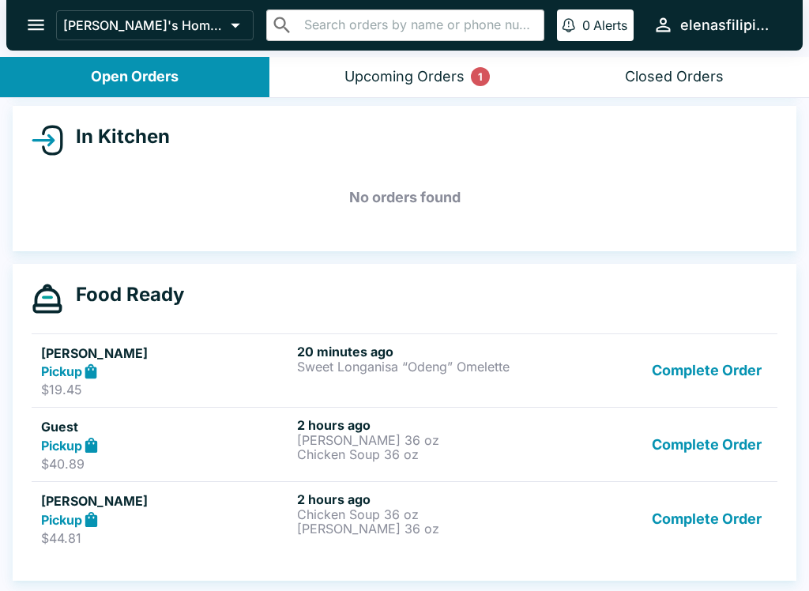
scroll to position [163, 0]
click at [81, 363] on div "Pickup" at bounding box center [166, 372] width 250 height 18
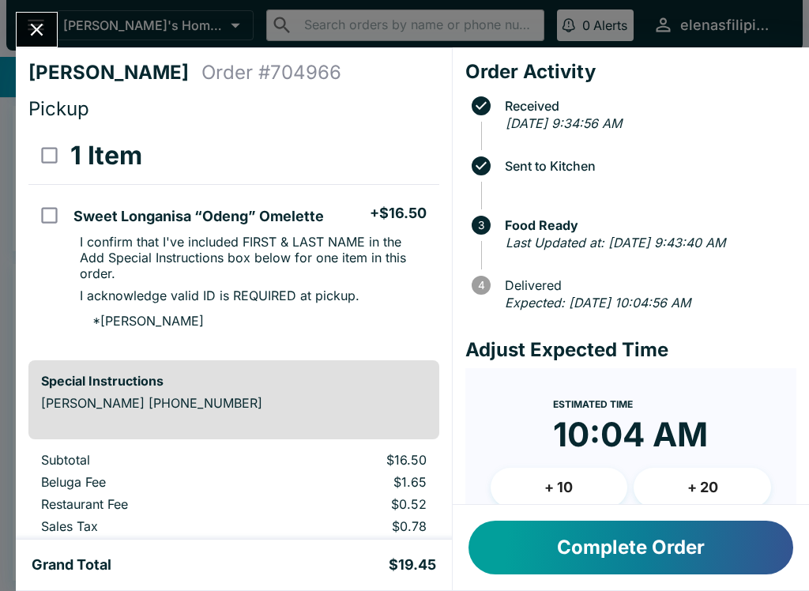
click at [45, 43] on button "Close" at bounding box center [37, 30] width 40 height 34
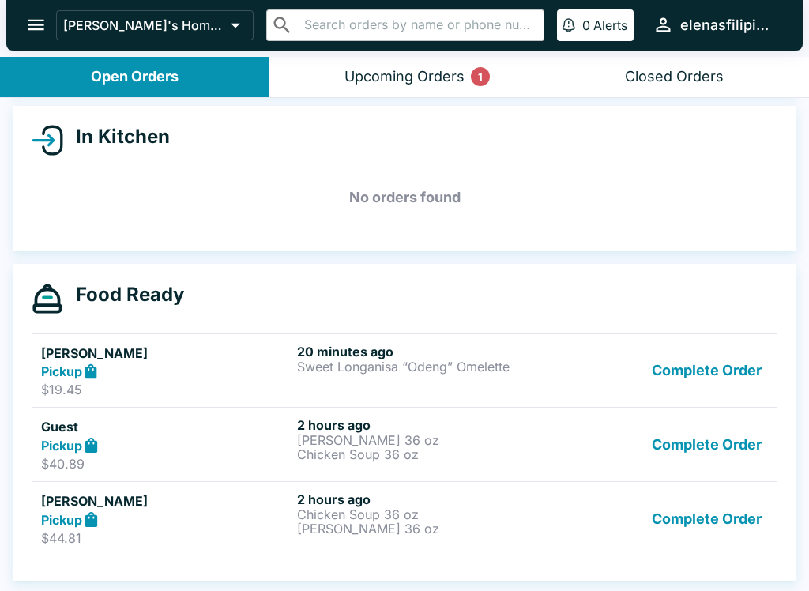
scroll to position [2, 0]
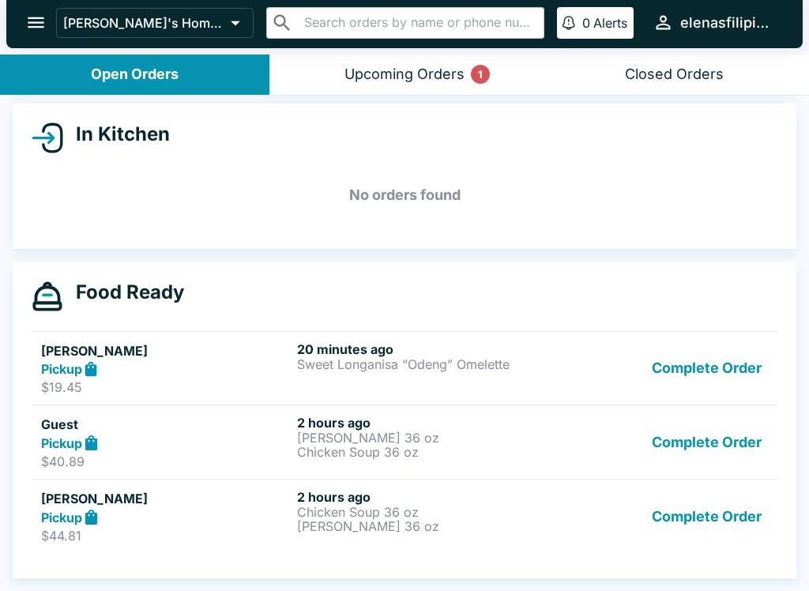
click at [77, 511] on strong "Pickup" at bounding box center [61, 518] width 41 height 16
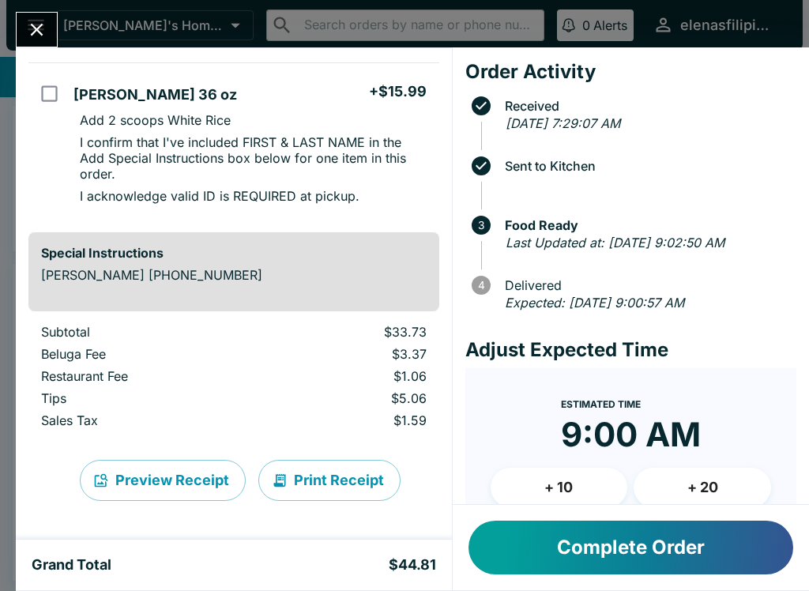
scroll to position [323, 0]
click at [43, 30] on icon "Close" at bounding box center [36, 29] width 21 height 21
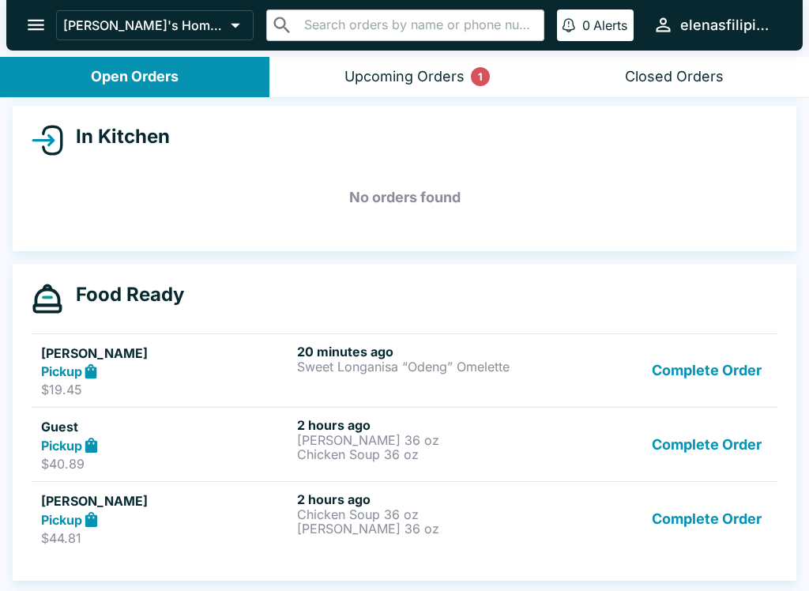
scroll to position [2, 0]
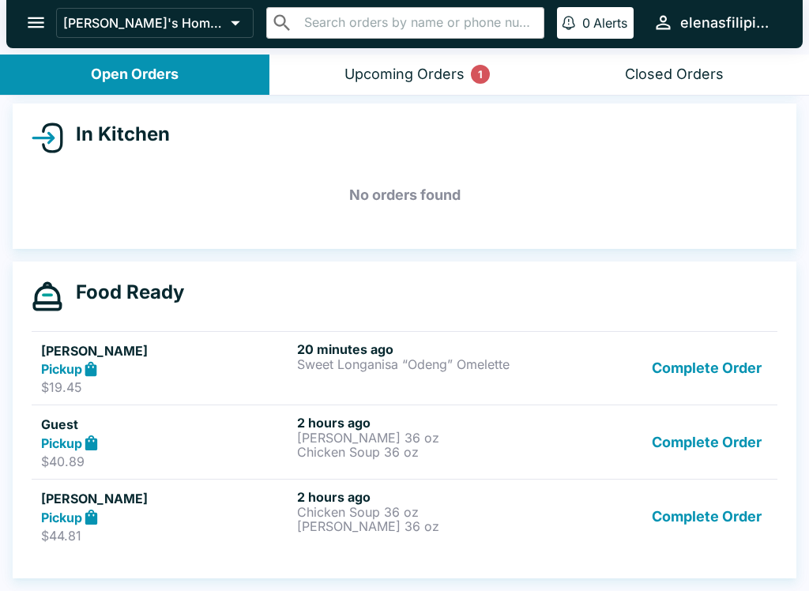
click at [154, 489] on h5 "[PERSON_NAME]" at bounding box center [166, 498] width 250 height 19
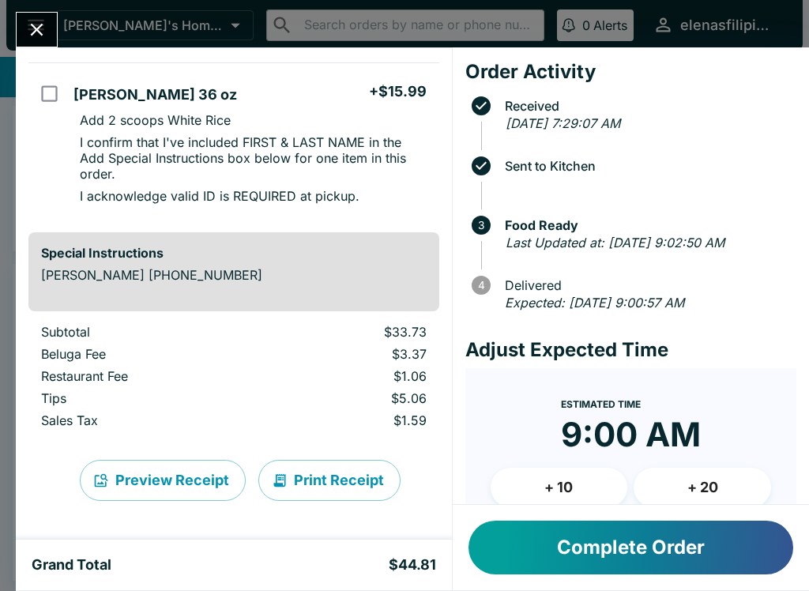
scroll to position [323, 0]
click at [42, 37] on icon "Close" at bounding box center [36, 29] width 21 height 21
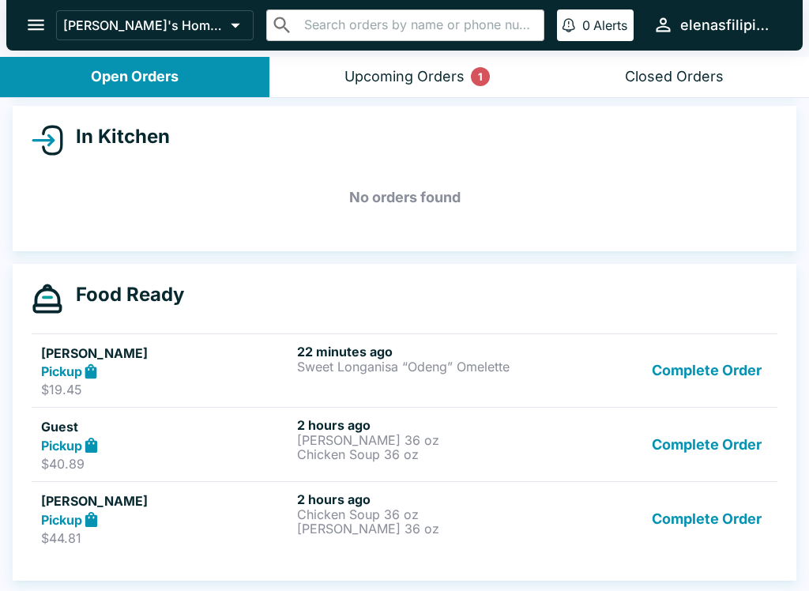
scroll to position [2, 0]
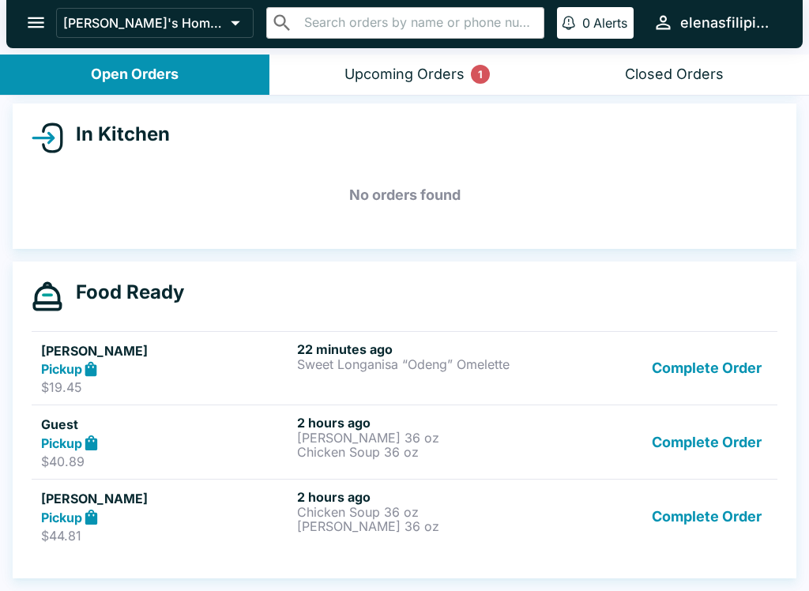
click at [375, 67] on div "Upcoming Orders 1" at bounding box center [405, 75] width 120 height 18
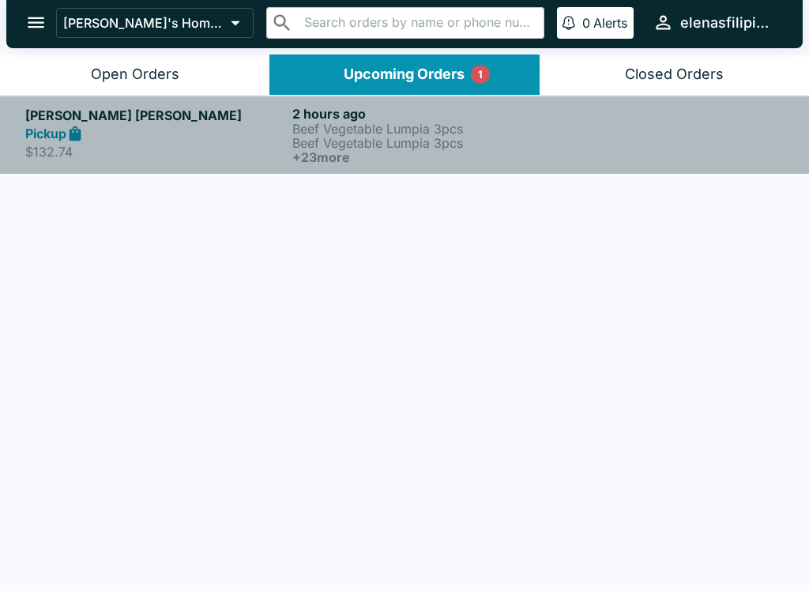
click at [25, 161] on link "[PERSON_NAME] [PERSON_NAME] Pickup $132.74 2 hours ago Beef Vegetable Lumpia 3p…" at bounding box center [404, 135] width 809 height 78
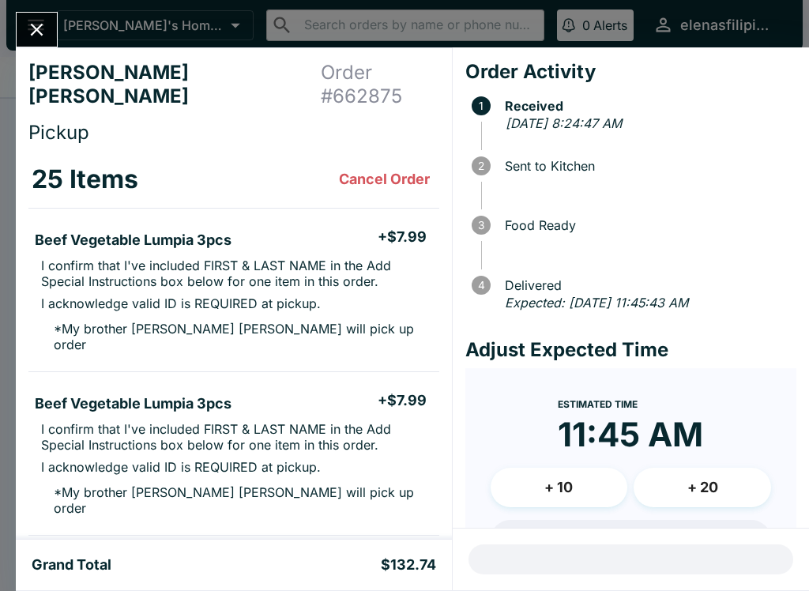
click at [100, 17] on div "[PERSON_NAME] [PERSON_NAME] Order # 662875 Pickup 25 Items Cancel Order Beef Ve…" at bounding box center [404, 295] width 809 height 591
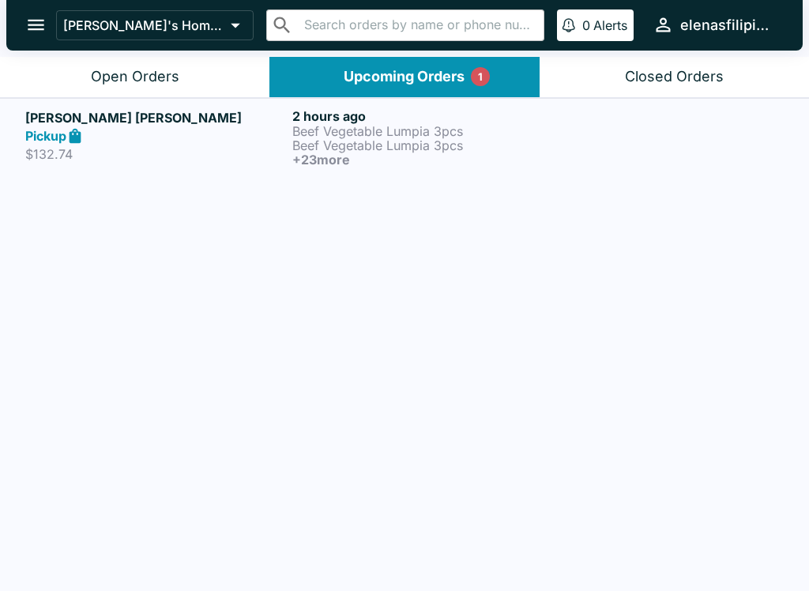
click at [84, 62] on button "Open Orders" at bounding box center [135, 77] width 270 height 40
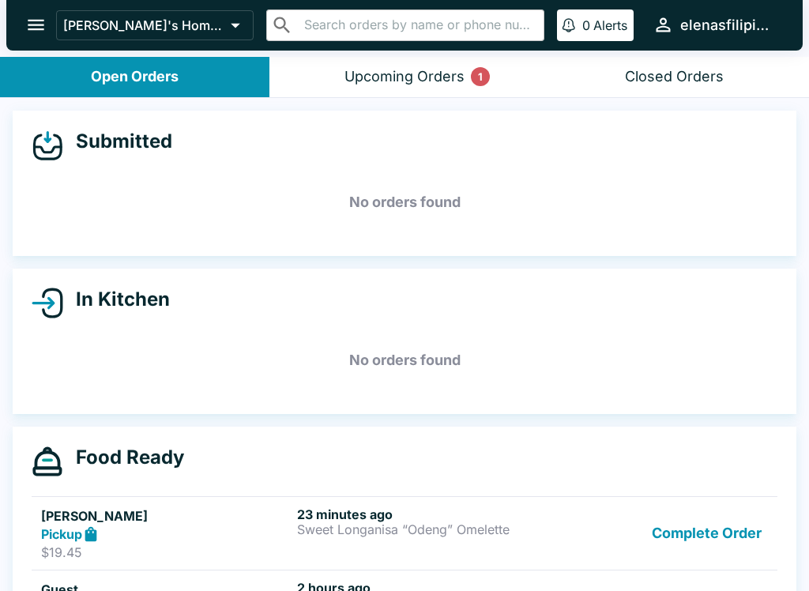
click at [436, 86] on button "Upcoming Orders 1" at bounding box center [405, 77] width 270 height 40
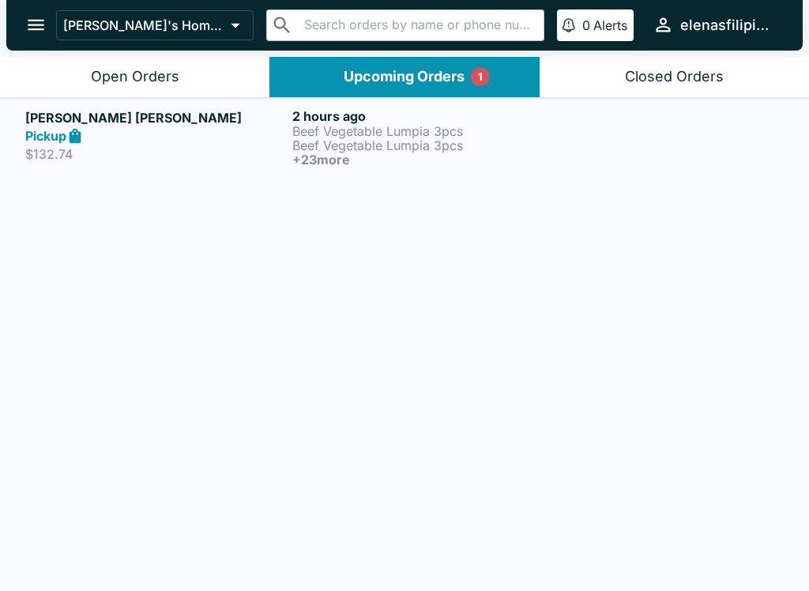
click at [88, 77] on button "Open Orders" at bounding box center [135, 77] width 270 height 40
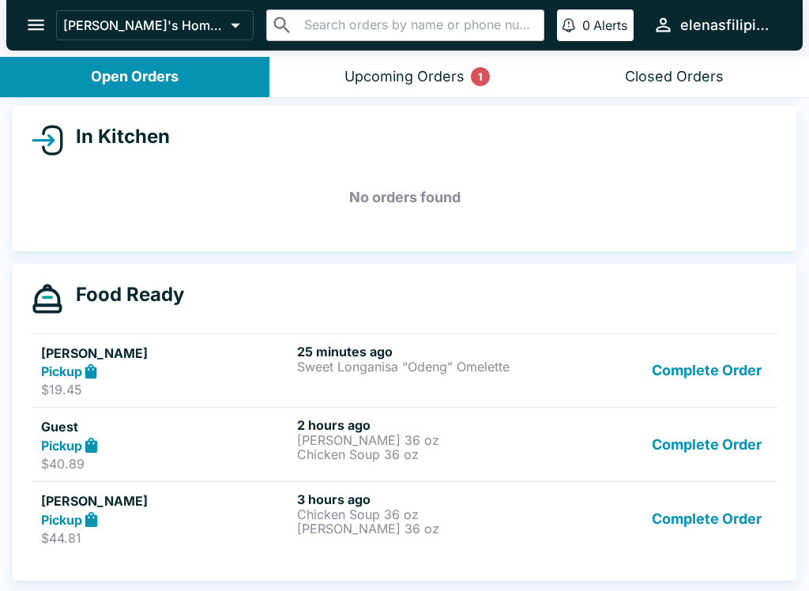
scroll to position [163, 0]
click at [700, 526] on button "Complete Order" at bounding box center [707, 519] width 123 height 55
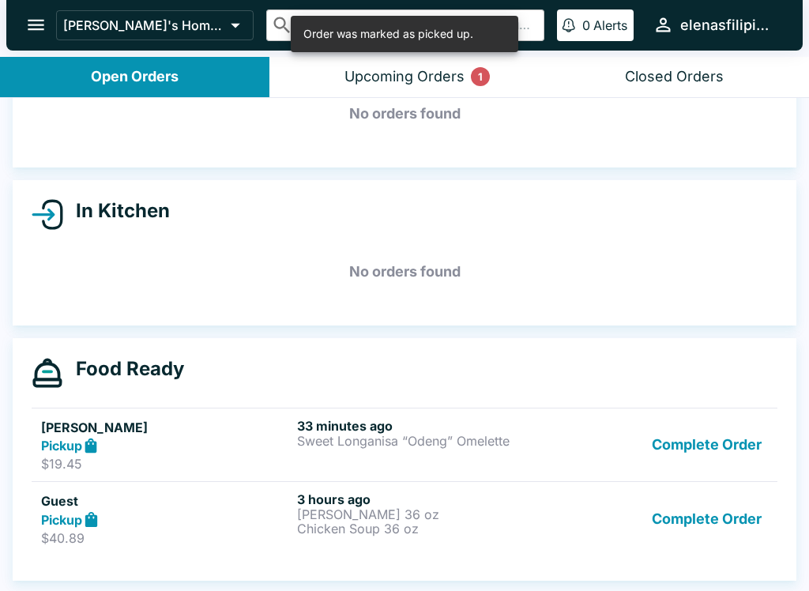
click at [685, 520] on button "Complete Order" at bounding box center [707, 519] width 123 height 55
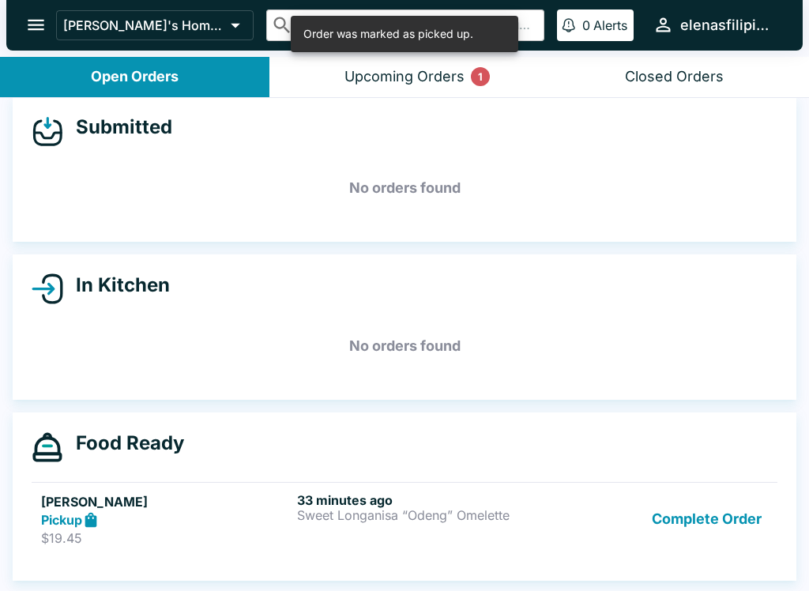
scroll to position [14, 0]
